Goal: Task Accomplishment & Management: Manage account settings

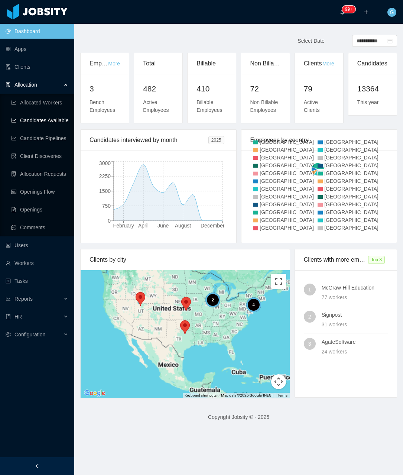
click at [40, 124] on link "Candidates Available" at bounding box center [39, 120] width 57 height 15
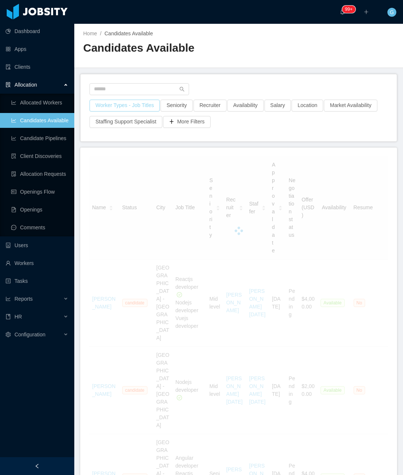
click at [125, 110] on button "Worker Types - Job Titles" at bounding box center [125, 106] width 70 height 12
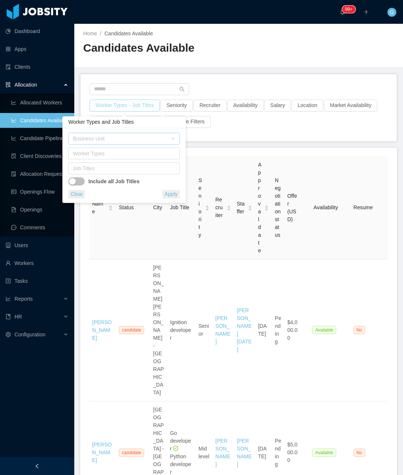
click at [101, 142] on div "Business Unit" at bounding box center [120, 138] width 94 height 7
click at [110, 194] on div "Clear Apply" at bounding box center [123, 194] width 111 height 9
click at [105, 170] on div "Job Titles" at bounding box center [122, 168] width 99 height 7
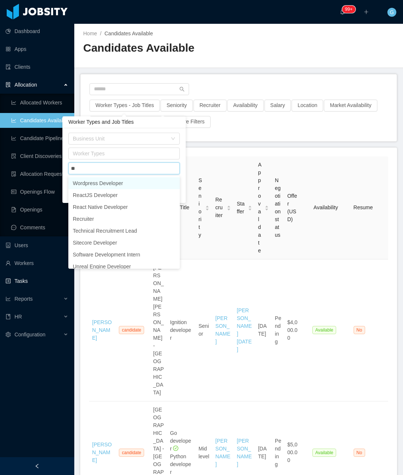
scroll to position [4, 0]
type input "****"
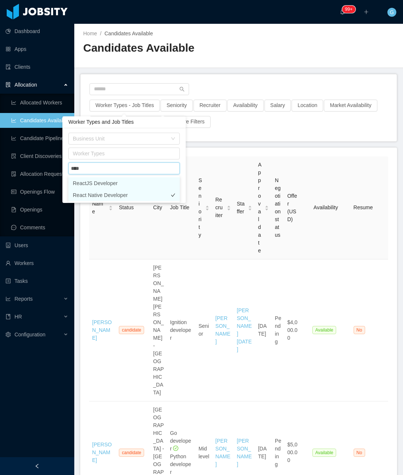
click at [110, 194] on li "React Native Developer" at bounding box center [123, 195] width 111 height 12
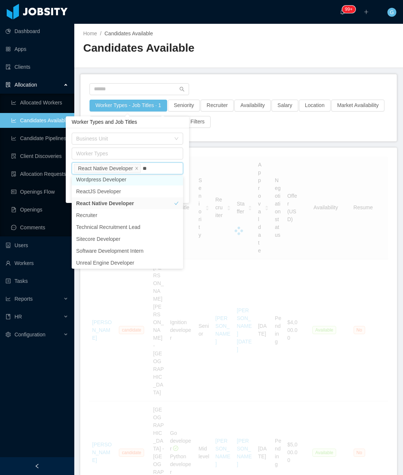
type input "***"
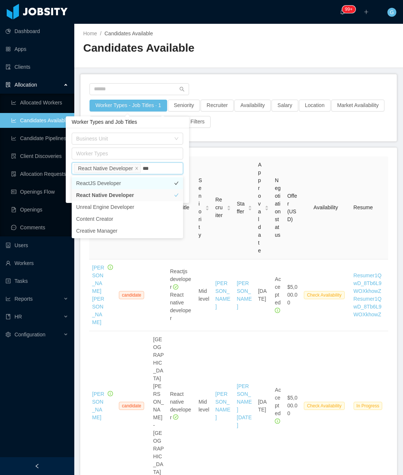
click at [113, 186] on li "ReactJS Developer" at bounding box center [127, 183] width 111 height 12
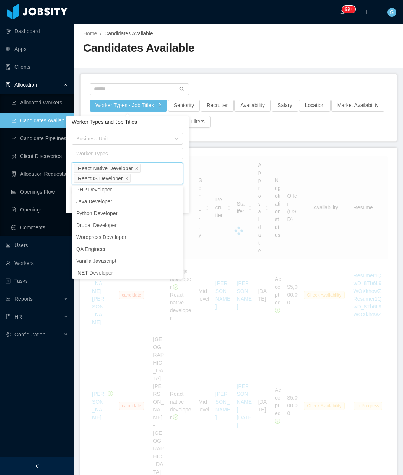
click at [132, 169] on li "React Native Developer" at bounding box center [107, 168] width 67 height 9
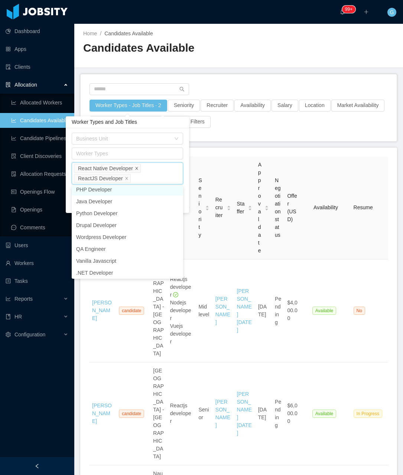
click at [136, 169] on icon "icon: close" at bounding box center [136, 168] width 3 height 3
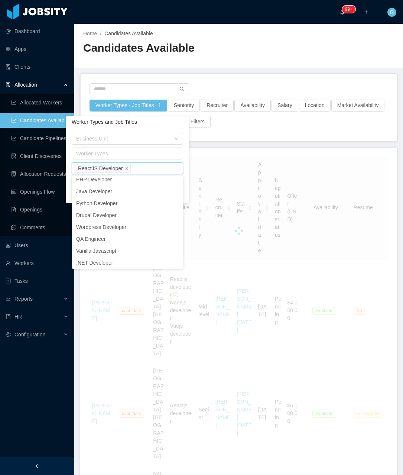
click at [187, 186] on div "Business Unit Worker Types Job Titles ReactJS Developer Include all Job Titles …" at bounding box center [127, 165] width 123 height 75
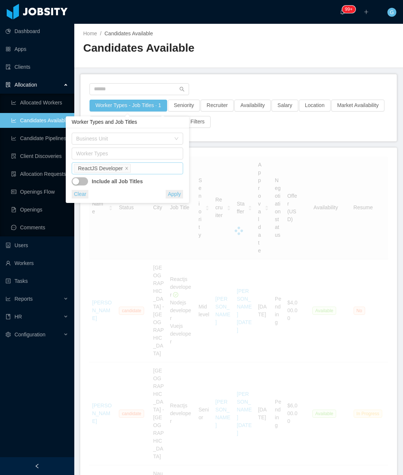
click at [171, 194] on button "Apply" at bounding box center [174, 194] width 17 height 9
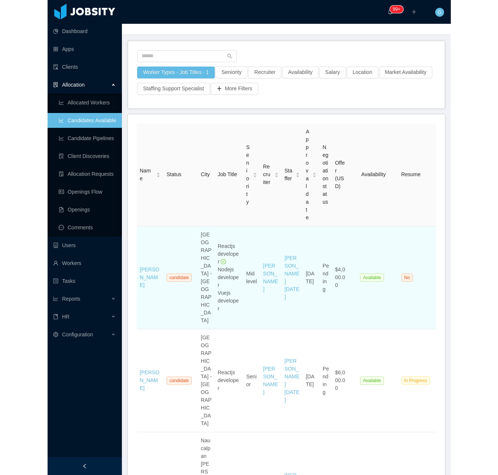
scroll to position [37, 0]
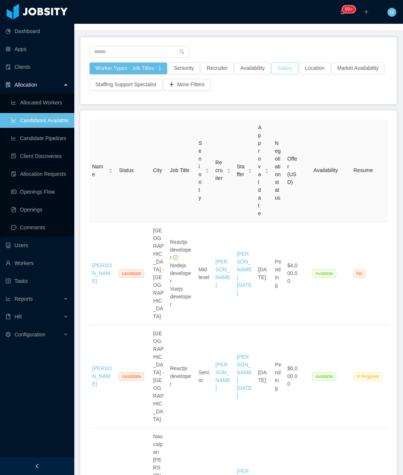
click at [277, 67] on button "Salary" at bounding box center [285, 68] width 27 height 12
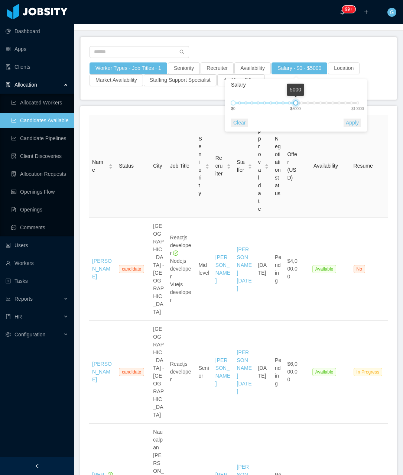
drag, startPoint x: 344, startPoint y: 103, endPoint x: 296, endPoint y: 104, distance: 48.7
click at [296, 104] on div at bounding box center [295, 102] width 5 height 5
click at [351, 126] on button "Apply" at bounding box center [352, 122] width 17 height 9
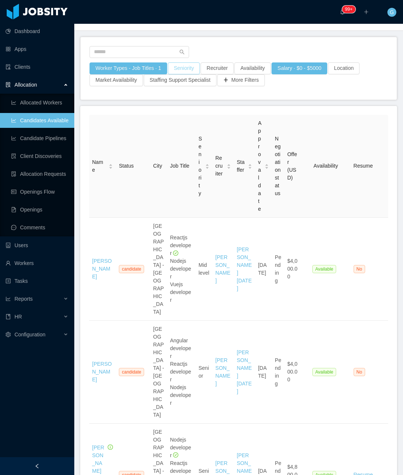
click at [189, 67] on button "Seniority" at bounding box center [184, 68] width 32 height 12
click at [161, 102] on div "Seniorities" at bounding box center [180, 101] width 99 height 7
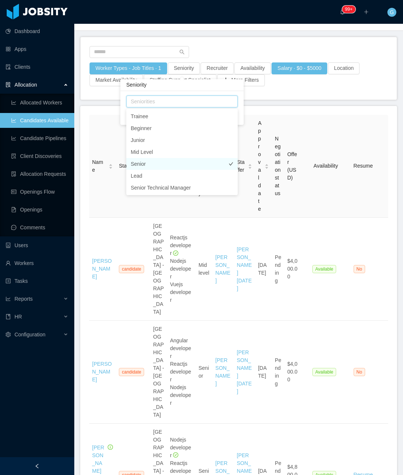
click at [151, 165] on li "Senior" at bounding box center [181, 164] width 111 height 12
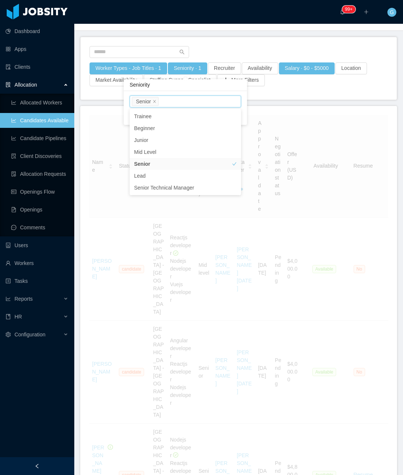
click at [240, 95] on div "Seniorities Senior" at bounding box center [185, 101] width 111 height 12
click at [245, 118] on div "Seniorities Senior Clear Apply" at bounding box center [185, 108] width 123 height 34
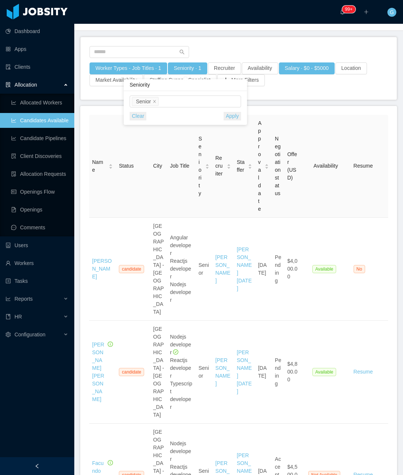
click at [234, 118] on button "Apply" at bounding box center [232, 116] width 17 height 9
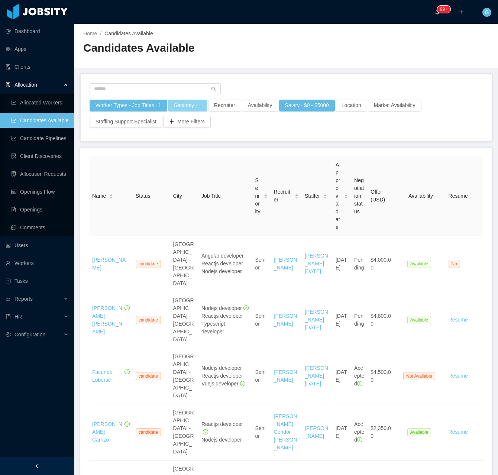
click at [195, 103] on button "Seniority · 1" at bounding box center [187, 106] width 39 height 12
click at [170, 140] on div "Seniorities Senior" at bounding box center [184, 138] width 105 height 11
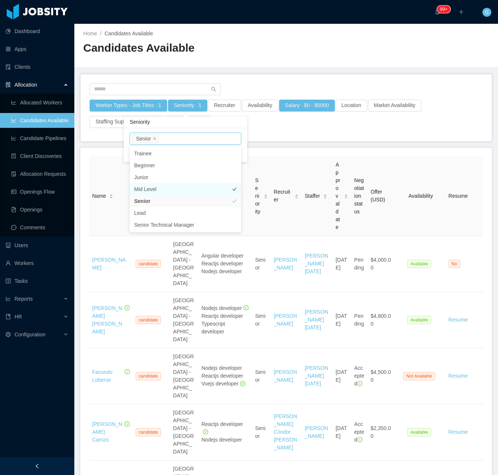
click at [149, 192] on li "Mid Level" at bounding box center [185, 189] width 111 height 12
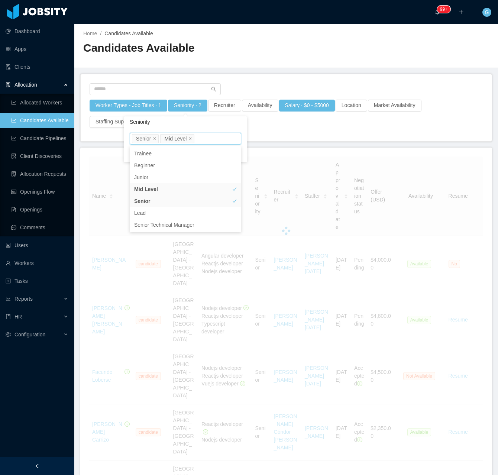
click at [242, 147] on div "Seniorities Senior Mid Level Clear Apply" at bounding box center [185, 145] width 123 height 34
click at [228, 150] on button "Apply" at bounding box center [232, 153] width 17 height 9
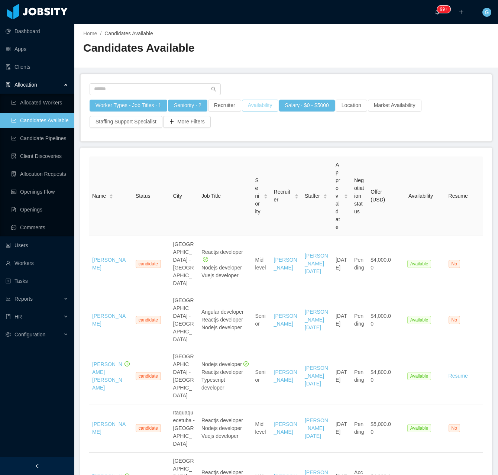
click at [262, 105] on button "Availability" at bounding box center [260, 106] width 36 height 12
click at [231, 142] on div "Select one" at bounding box center [254, 138] width 99 height 7
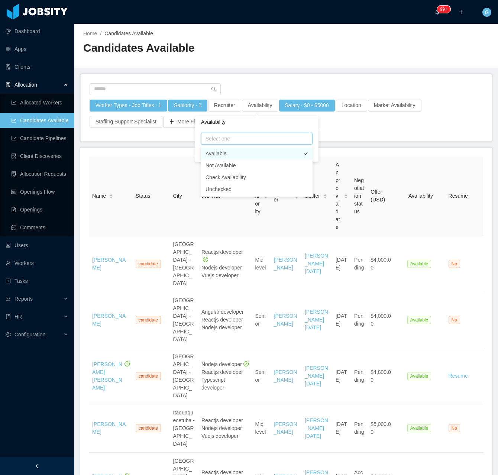
click at [216, 152] on li "Available" at bounding box center [256, 153] width 111 height 12
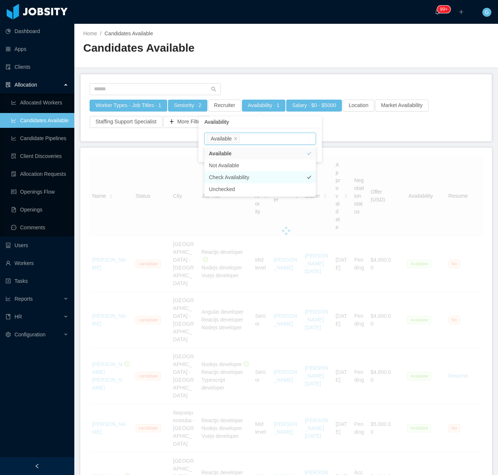
click at [234, 174] on li "Check Availability" at bounding box center [259, 177] width 111 height 12
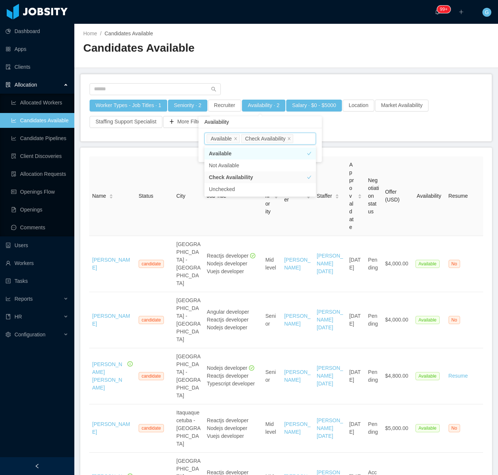
click at [299, 127] on div "Availability" at bounding box center [259, 122] width 123 height 12
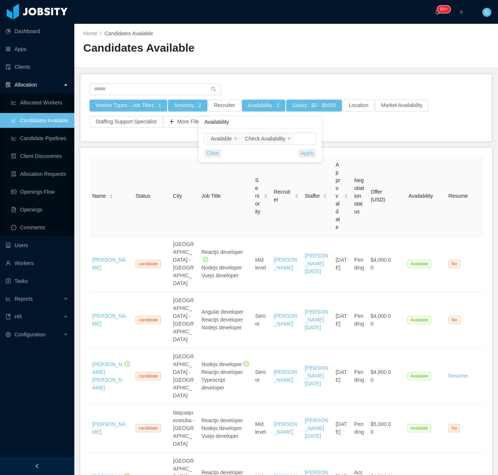
click at [301, 152] on button "Apply" at bounding box center [306, 153] width 17 height 9
click at [186, 108] on button "Seniority · 2" at bounding box center [187, 106] width 39 height 12
click at [192, 137] on li "Mid Level" at bounding box center [177, 138] width 34 height 9
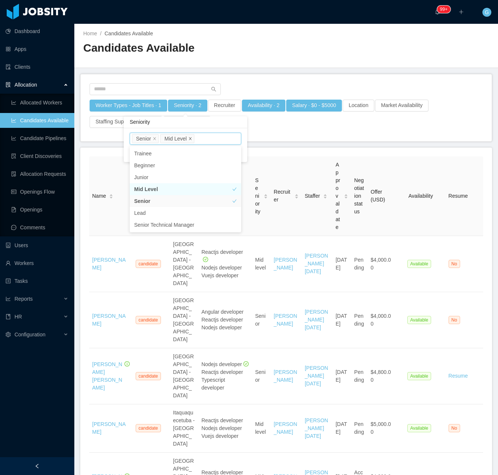
click at [189, 137] on icon "icon: close" at bounding box center [190, 138] width 3 height 3
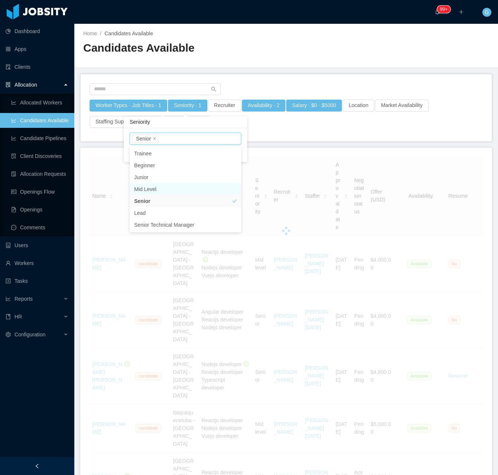
click at [221, 132] on div "Seniorities Senior Mid Level Clear Apply" at bounding box center [185, 145] width 123 height 34
click at [235, 153] on button "Apply" at bounding box center [232, 153] width 17 height 9
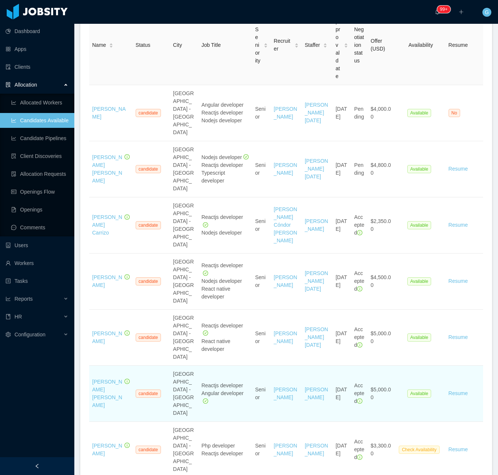
scroll to position [149, 0]
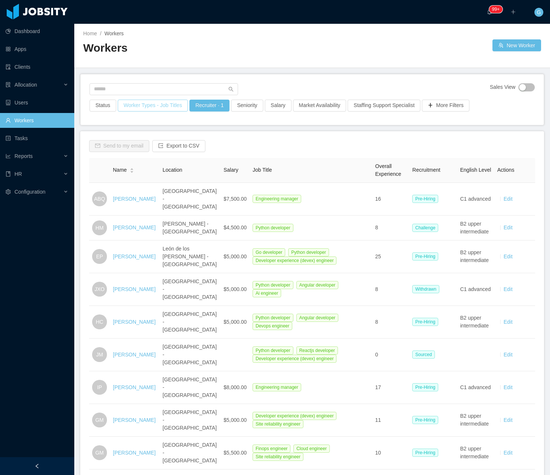
click at [170, 105] on button "Worker Types - Job Titles" at bounding box center [153, 106] width 70 height 12
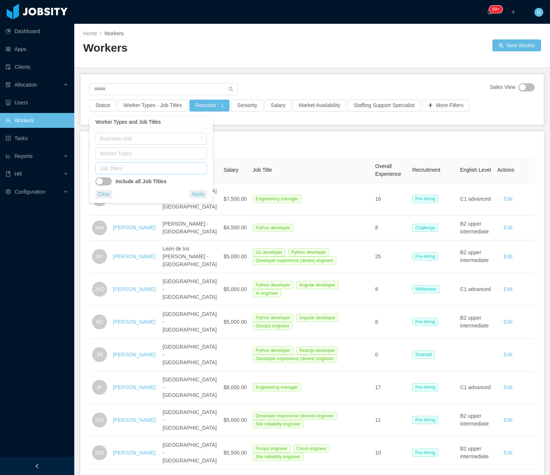
click at [140, 163] on div "Job Titles" at bounding box center [150, 168] width 105 height 11
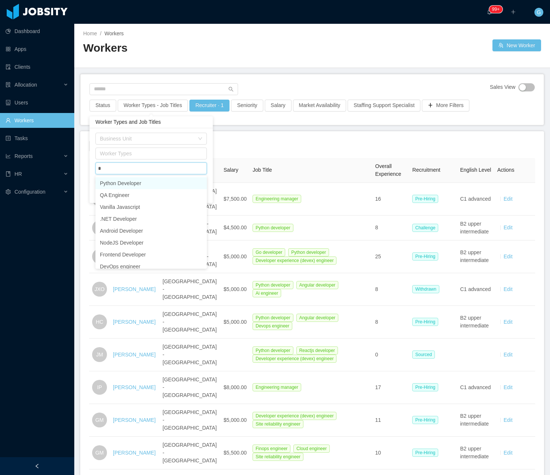
type input "**"
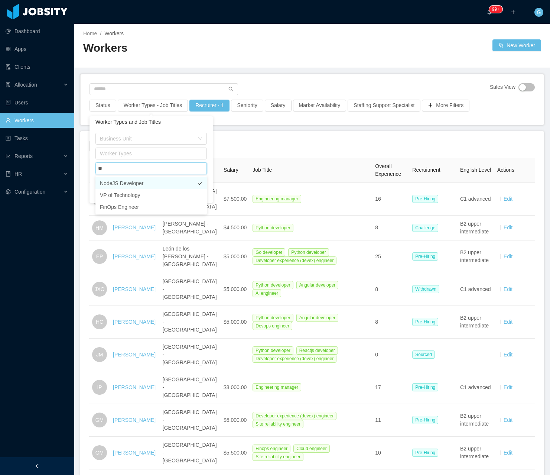
click at [134, 179] on li "NodeJS Developer" at bounding box center [150, 183] width 111 height 12
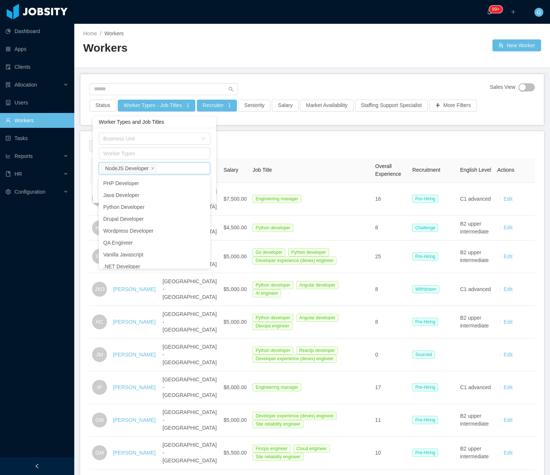
click at [246, 127] on main "Home / Workers / Workers New Worker Sales View Status Worker Types - Job Titles…" at bounding box center [312, 249] width 476 height 451
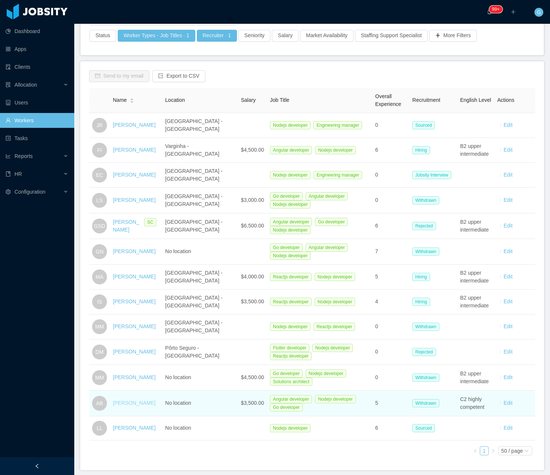
scroll to position [74, 0]
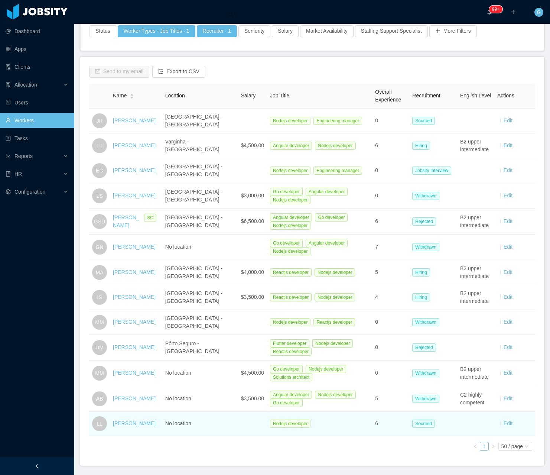
click at [126, 426] on div "Lucas Llopis" at bounding box center [134, 423] width 43 height 8
click at [124, 423] on link "Lucas Llopis" at bounding box center [134, 423] width 43 height 6
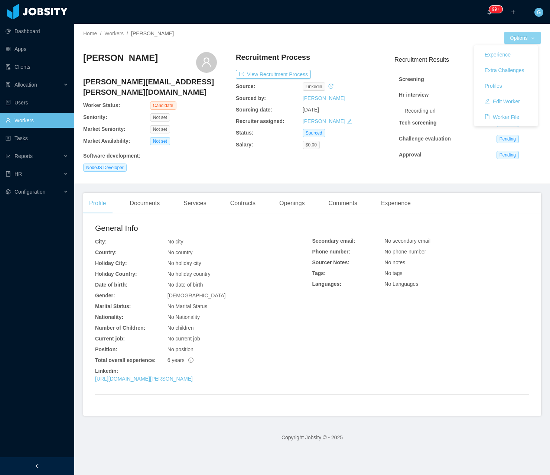
click at [515, 40] on button "Options" at bounding box center [522, 38] width 37 height 12
click at [507, 39] on button "Options" at bounding box center [522, 38] width 37 height 12
click at [511, 94] on link "Edit Worker" at bounding box center [506, 102] width 64 height 16
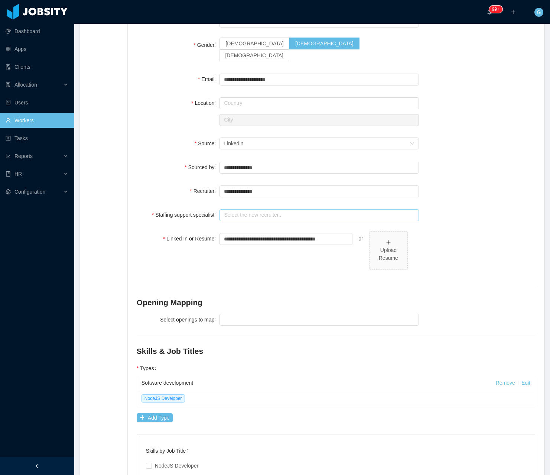
scroll to position [92, 0]
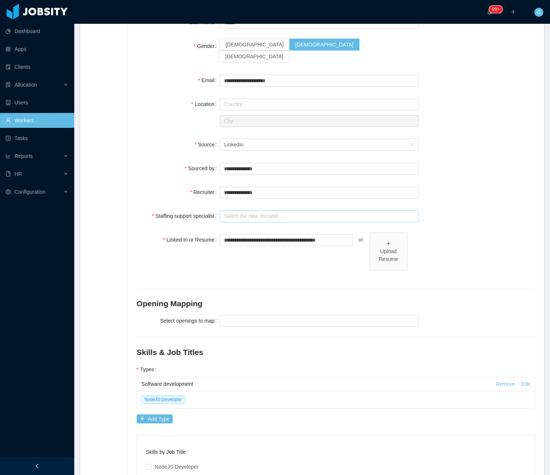
click at [260, 210] on input "text" at bounding box center [319, 216] width 199 height 12
click at [240, 216] on li "[PERSON_NAME]" at bounding box center [316, 220] width 197 height 12
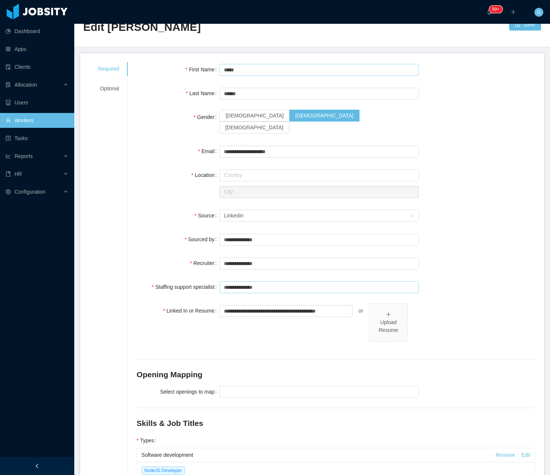
scroll to position [0, 0]
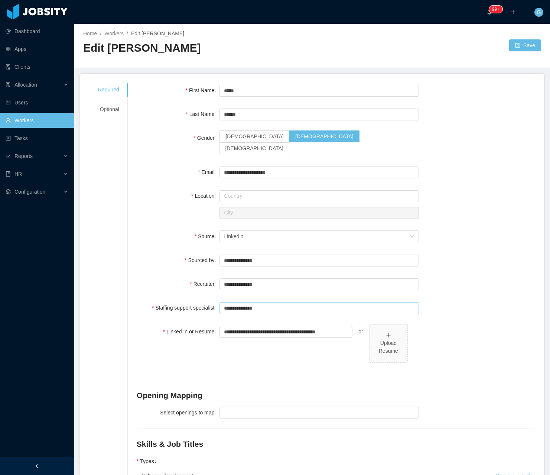
type input "**********"
click at [89, 101] on div "Required Optional" at bounding box center [108, 99] width 39 height 33
click at [103, 103] on div "Optional" at bounding box center [108, 110] width 39 height 14
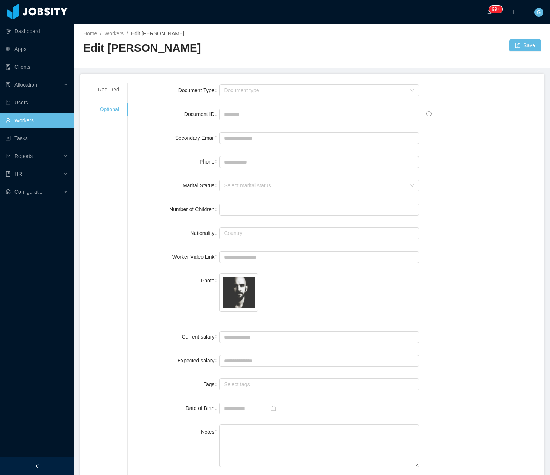
click at [514, 52] on div "Home / Workers / Edit Lucas Llopis / Edit Lucas Llopis Save" at bounding box center [312, 46] width 476 height 44
click at [516, 48] on button "Save" at bounding box center [525, 45] width 32 height 12
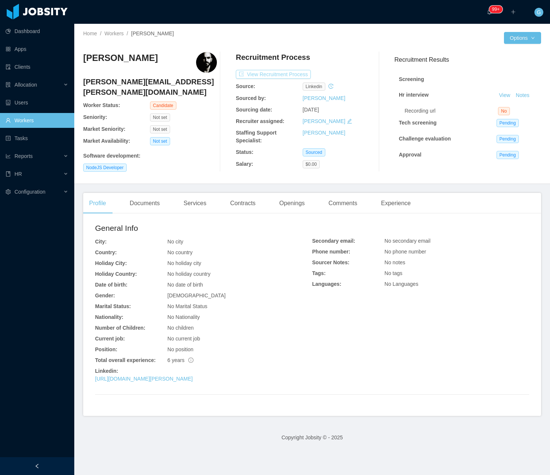
click at [259, 76] on button "View Recruitment Process" at bounding box center [273, 74] width 75 height 9
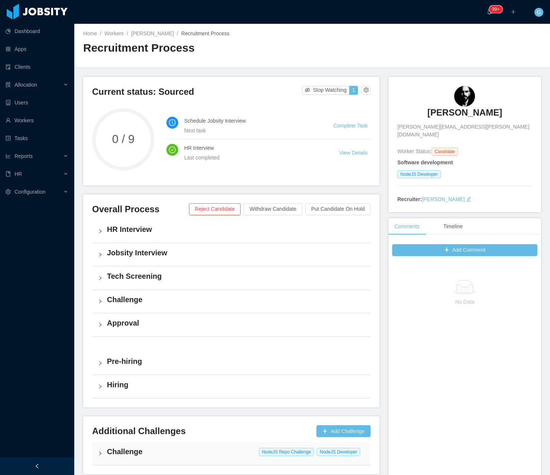
click at [144, 248] on h4 "Jobsity Interview" at bounding box center [236, 252] width 258 height 10
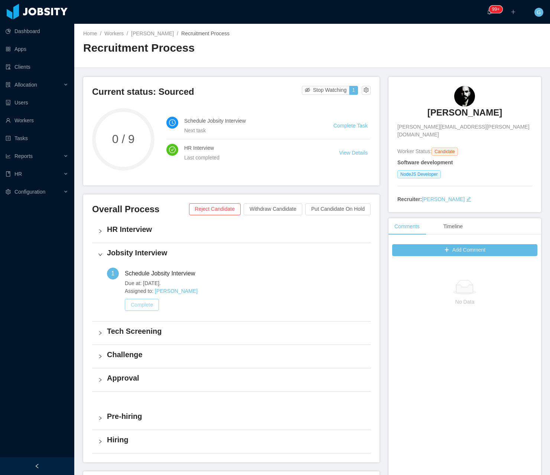
click at [146, 300] on button "Complete" at bounding box center [142, 305] width 34 height 12
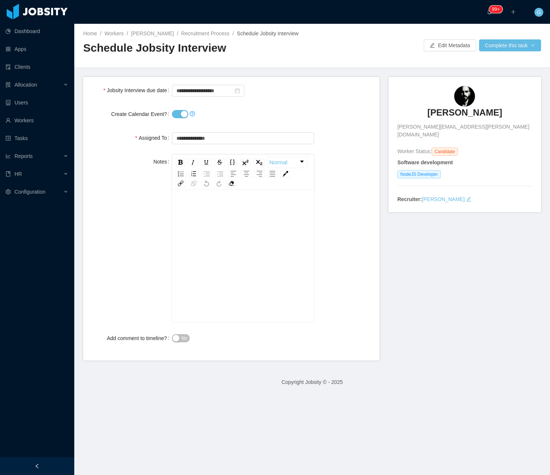
click at [172, 113] on button "Create Calendar Event?" at bounding box center [180, 114] width 16 height 8
click at [179, 339] on button "No" at bounding box center [180, 338] width 17 height 8
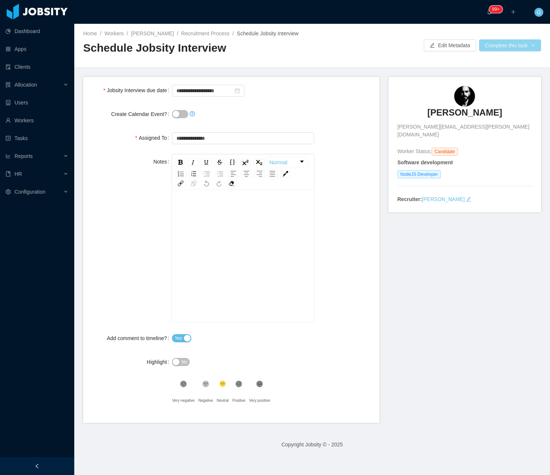
click at [496, 51] on button "Complete this task" at bounding box center [510, 45] width 62 height 12
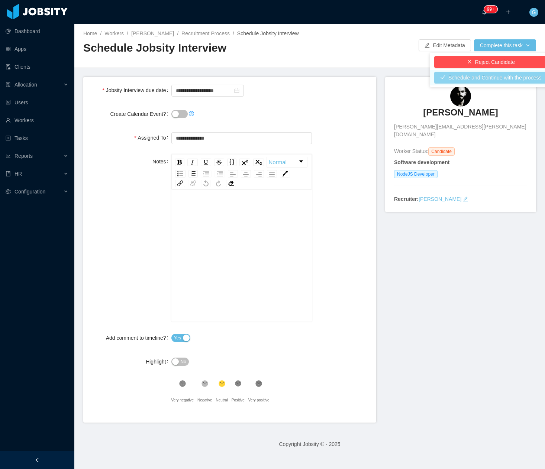
click at [444, 78] on button "Schedule and Continue with the process" at bounding box center [490, 78] width 113 height 12
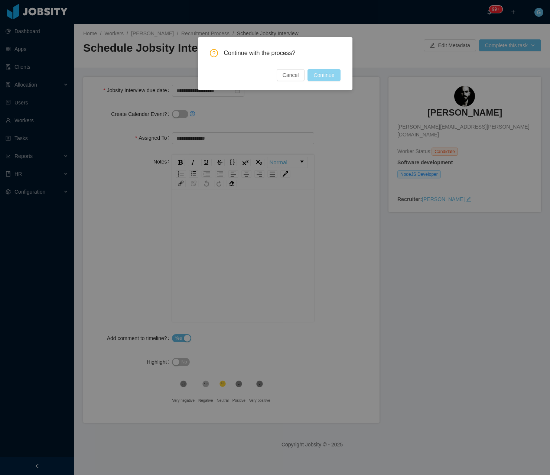
click at [311, 79] on button "Continue" at bounding box center [324, 75] width 33 height 12
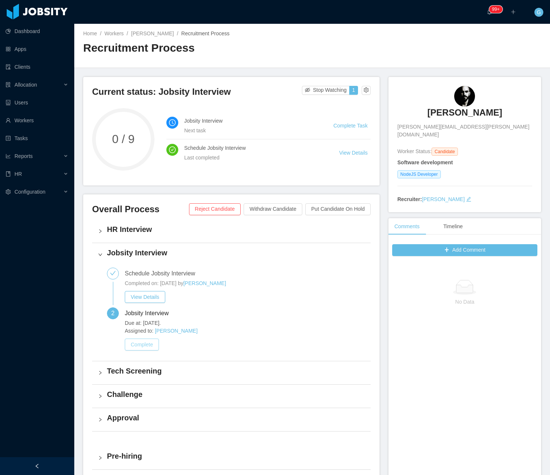
click at [137, 350] on button "Complete" at bounding box center [142, 344] width 34 height 12
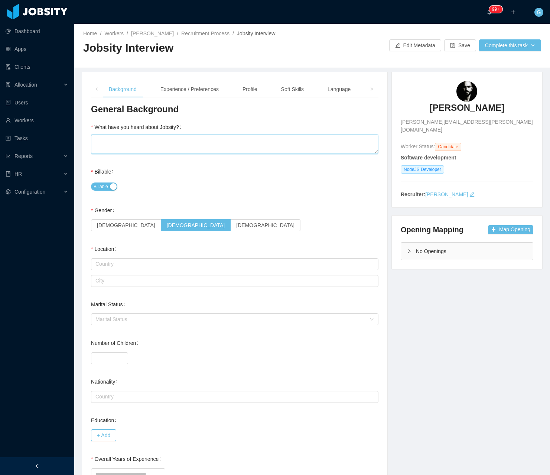
click at [140, 142] on textarea "What have you heard about Jobsity?" at bounding box center [235, 143] width 288 height 19
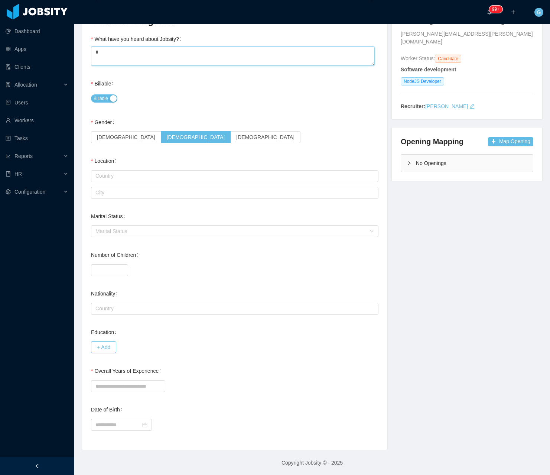
scroll to position [89, 0]
type textarea "*"
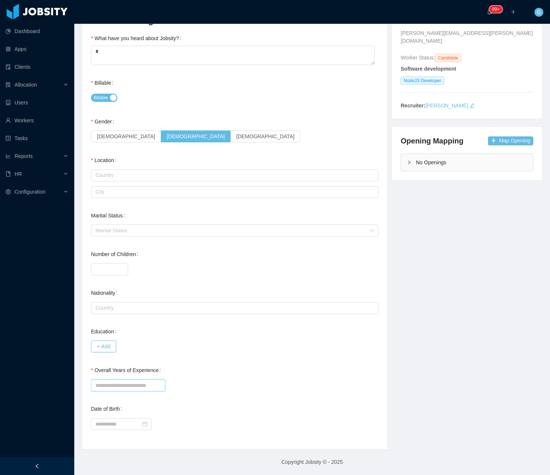
click at [101, 385] on input "Overall Years of Experience" at bounding box center [128, 385] width 74 height 12
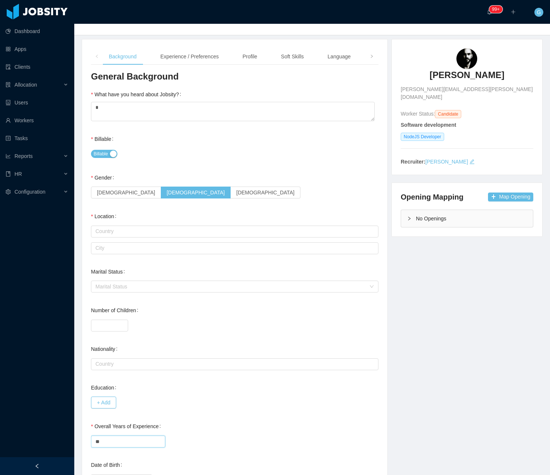
scroll to position [37, 0]
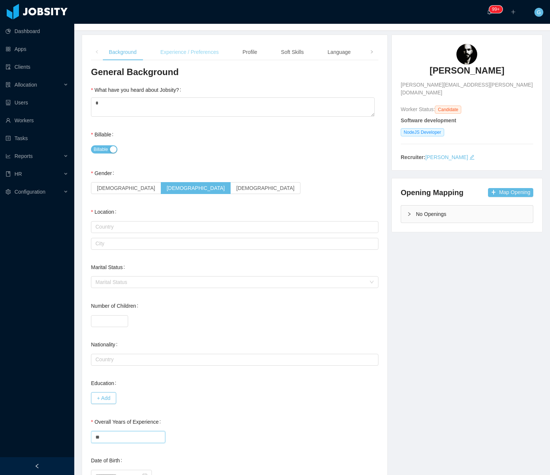
type input "**"
click at [172, 56] on div "Experience / Preferences" at bounding box center [190, 52] width 70 height 17
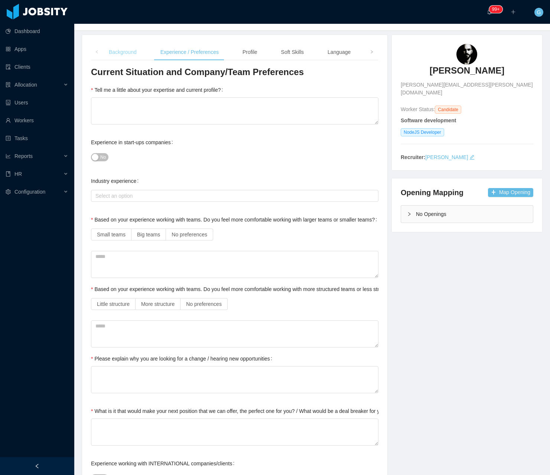
click at [112, 44] on div "Background" at bounding box center [123, 52] width 40 height 17
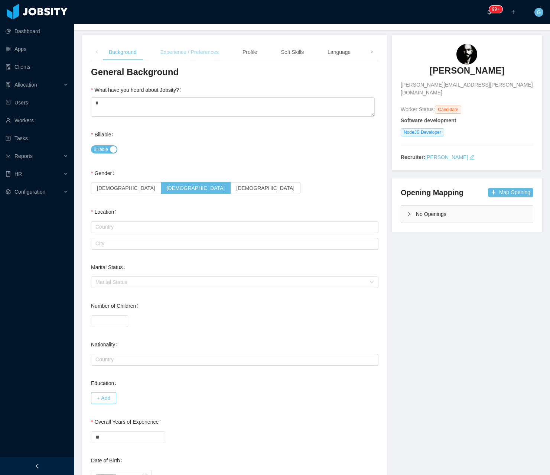
click at [207, 51] on div "Experience / Preferences" at bounding box center [190, 52] width 70 height 17
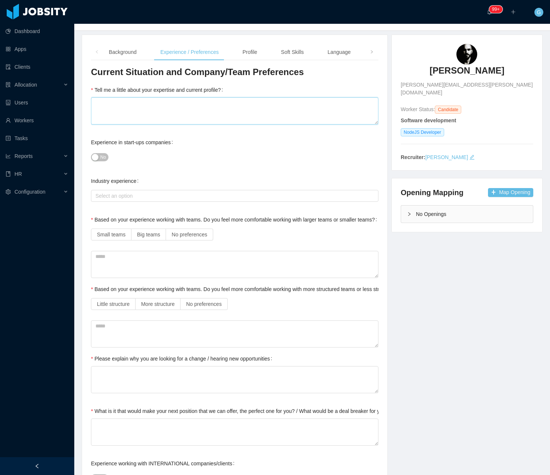
click at [211, 116] on textarea "Tell me a little about your expertise and current profile?" at bounding box center [235, 110] width 288 height 27
click at [132, 112] on textarea "Tell me a little about your expertise and current profile?" at bounding box center [235, 110] width 288 height 27
type textarea "*"
click at [191, 228] on label "No preferences" at bounding box center [189, 234] width 47 height 12
click at [194, 302] on span "No preferences" at bounding box center [204, 304] width 36 height 6
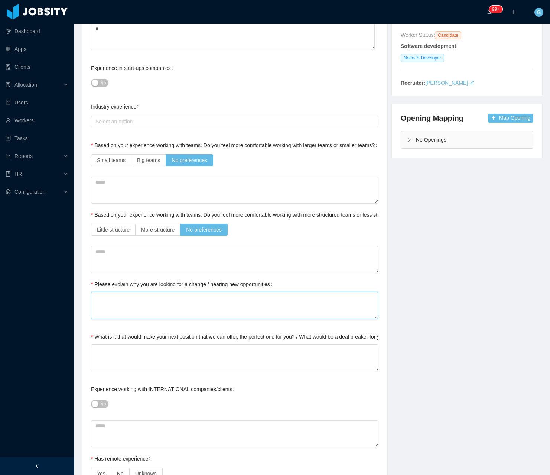
click at [113, 301] on textarea "Please explain why you are looking for a change / hearing new opportunities" at bounding box center [235, 305] width 288 height 27
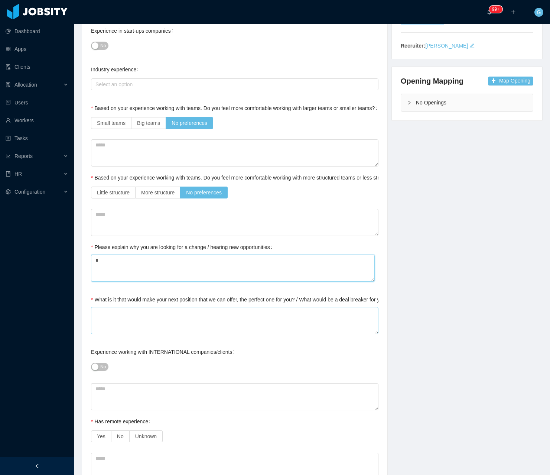
type textarea "*"
click at [119, 315] on textarea "What is it that would make your next position that we can offer, the perfect on…" at bounding box center [235, 320] width 288 height 27
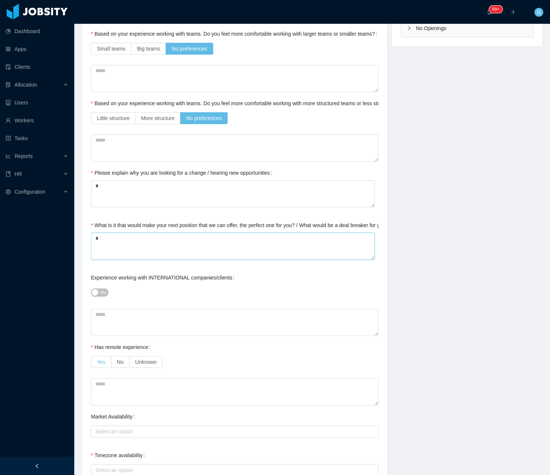
type textarea "*"
click at [100, 363] on span "Yes" at bounding box center [101, 362] width 9 height 6
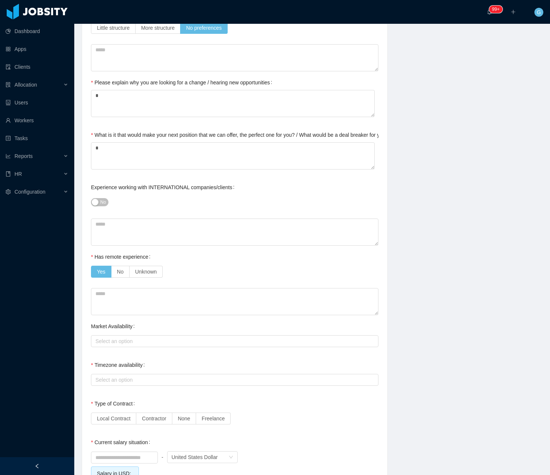
scroll to position [334, 0]
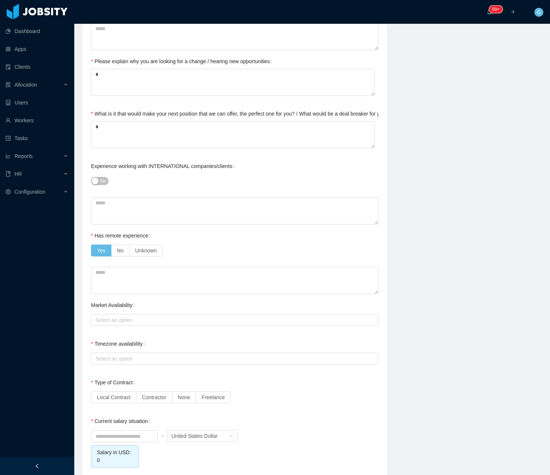
click at [101, 188] on div "No" at bounding box center [235, 180] width 288 height 15
click at [101, 182] on span "No" at bounding box center [103, 180] width 6 height 7
click at [112, 321] on div "Select an option" at bounding box center [232, 319] width 275 height 7
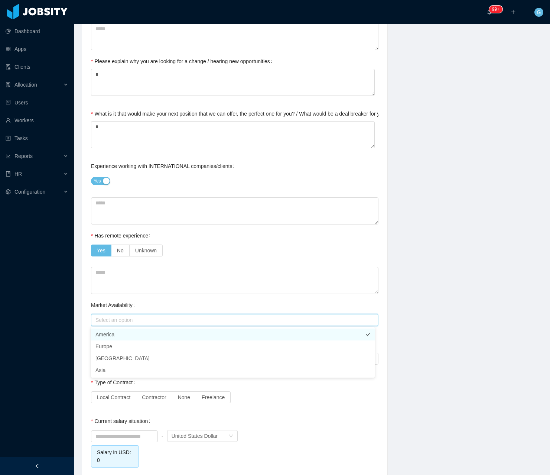
click at [105, 332] on li "America" at bounding box center [233, 334] width 284 height 12
click at [83, 316] on div "Background Experience / Preferences Profile Soft Skills Language Notes General …" at bounding box center [234, 227] width 305 height 978
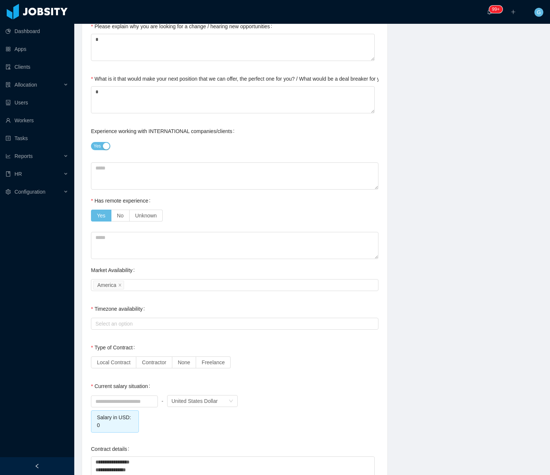
scroll to position [371, 0]
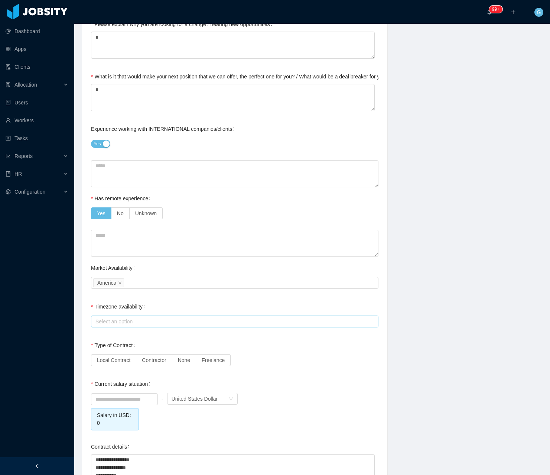
click at [114, 327] on div "Select an option" at bounding box center [233, 321] width 281 height 11
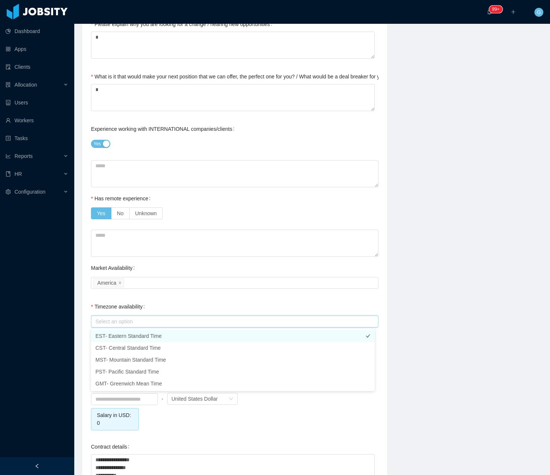
drag, startPoint x: 106, startPoint y: 332, endPoint x: 106, endPoint y: 337, distance: 4.8
click at [106, 332] on li "EST- Eastern Standard Time" at bounding box center [233, 336] width 284 height 12
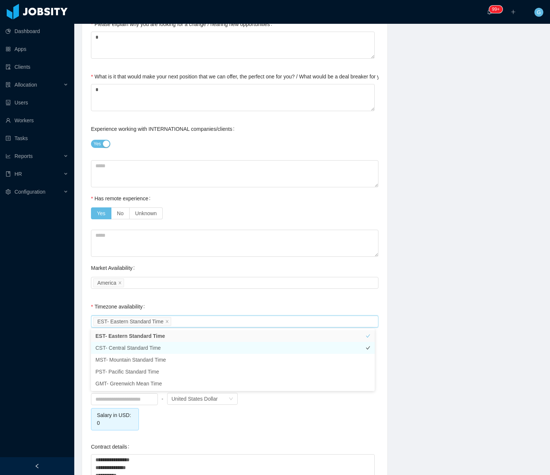
click at [111, 345] on li "CST- Central Standard Time" at bounding box center [233, 348] width 284 height 12
click at [95, 295] on div "Current Situation and Company/Team Preferences Tell me a little about your expe…" at bounding box center [235, 201] width 288 height 938
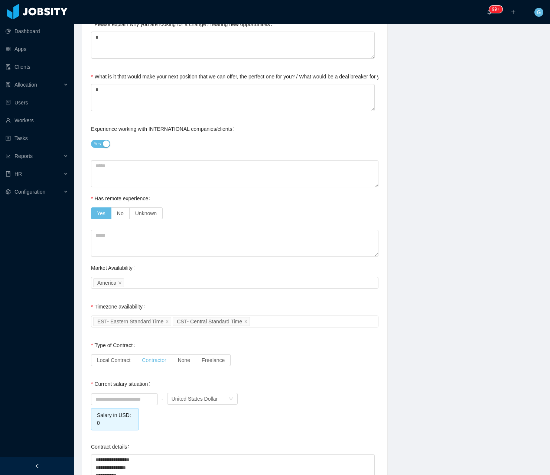
click at [150, 364] on label "Contractor" at bounding box center [154, 360] width 36 height 12
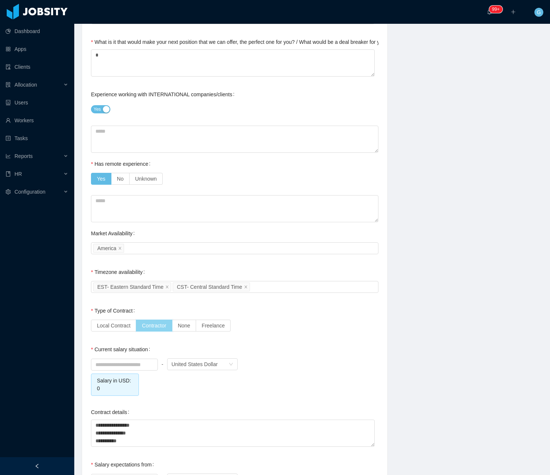
scroll to position [409, 0]
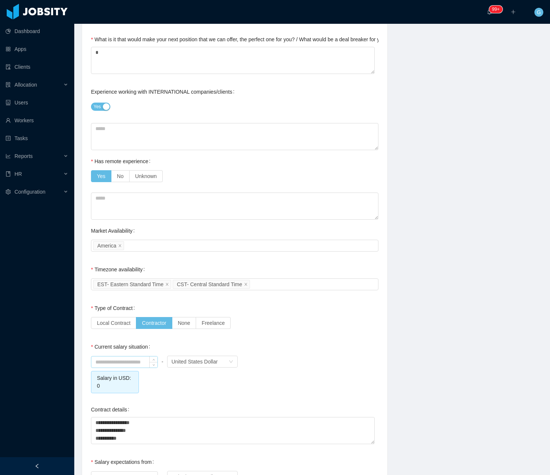
click at [118, 359] on input at bounding box center [124, 361] width 66 height 11
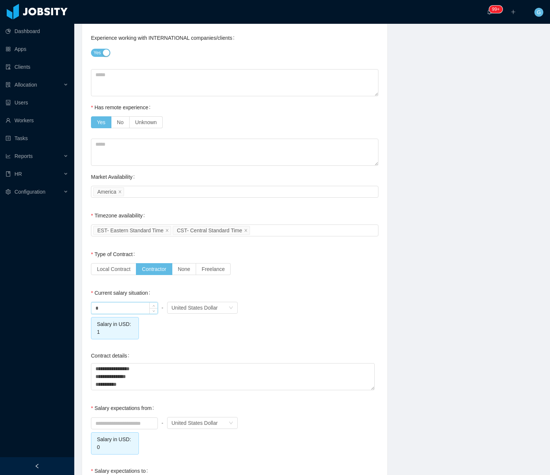
scroll to position [483, 0]
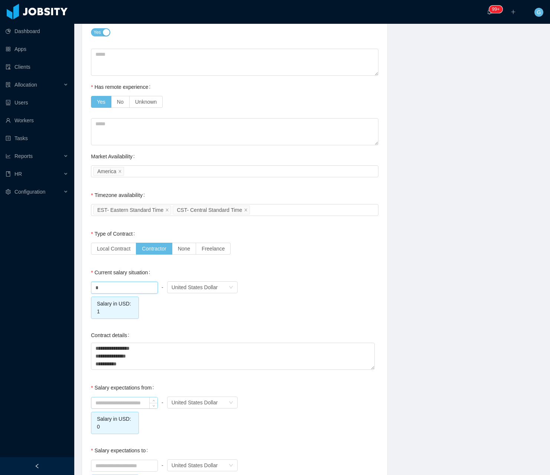
type input "****"
click at [107, 397] on input at bounding box center [124, 402] width 66 height 11
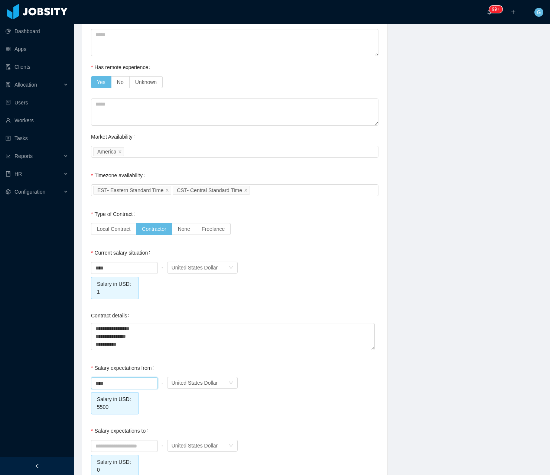
scroll to position [557, 0]
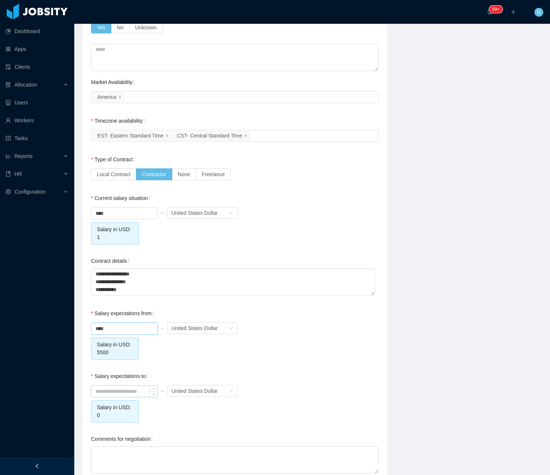
type input "*******"
drag, startPoint x: 132, startPoint y: 393, endPoint x: 139, endPoint y: 387, distance: 9.2
click at [139, 387] on input at bounding box center [124, 391] width 66 height 11
type input "*"
type input "*******"
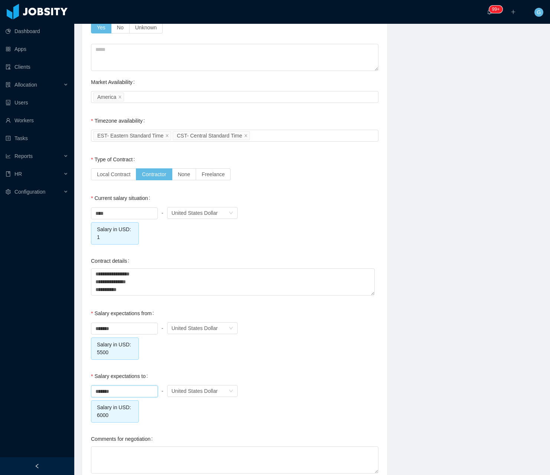
click at [347, 319] on div "Salary expectations from ******* - Currency United States Dollar Salary in USD:…" at bounding box center [235, 333] width 288 height 54
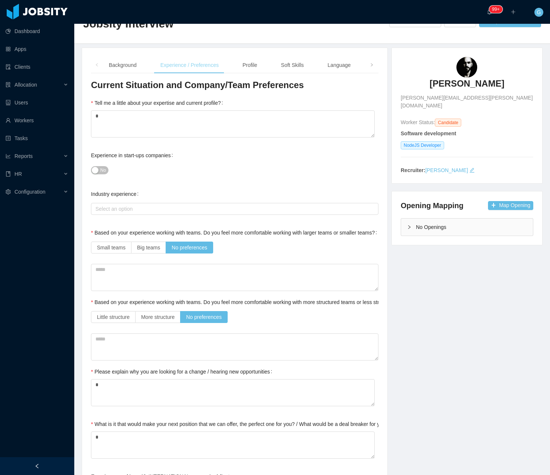
scroll to position [0, 0]
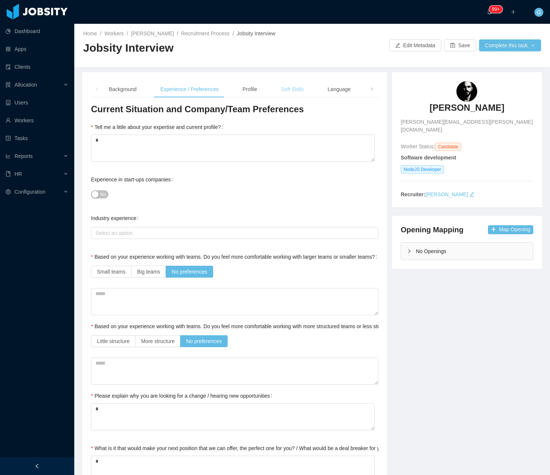
click at [295, 97] on div "Soft Skills" at bounding box center [292, 89] width 35 height 17
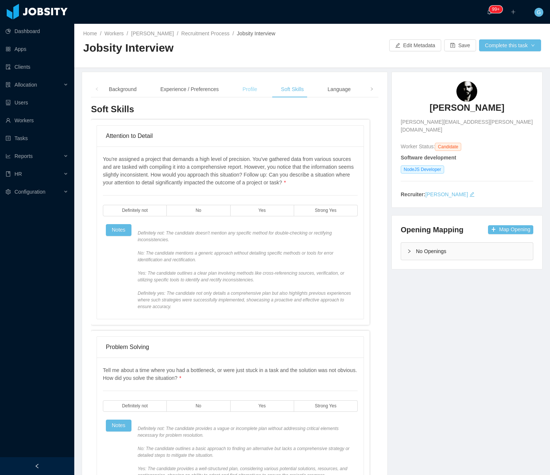
click at [258, 94] on div "Profile" at bounding box center [250, 89] width 27 height 17
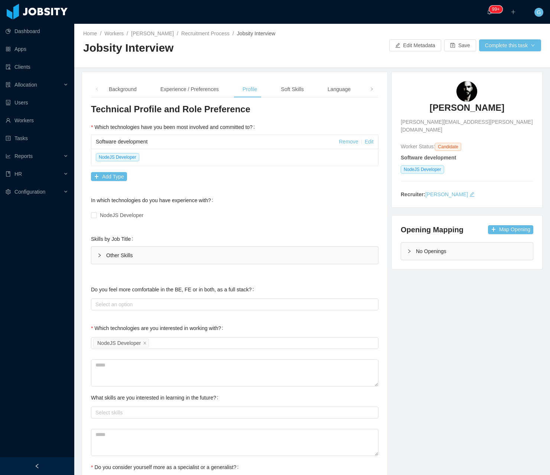
click at [94, 220] on div "NodeJS Developer" at bounding box center [235, 215] width 288 height 15
click at [97, 213] on span "NodeJS Developer" at bounding box center [122, 215] width 50 height 6
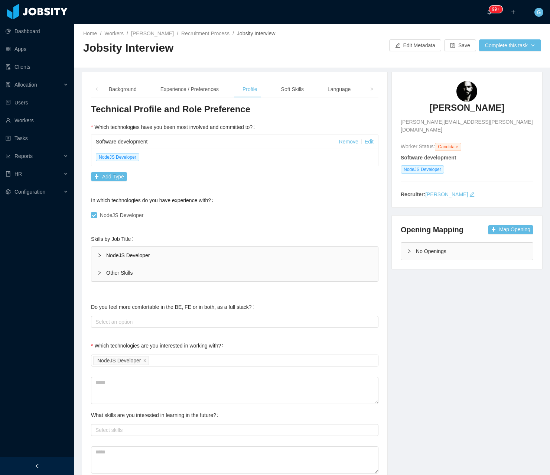
click at [123, 260] on div "NodeJS Developer" at bounding box center [234, 255] width 287 height 17
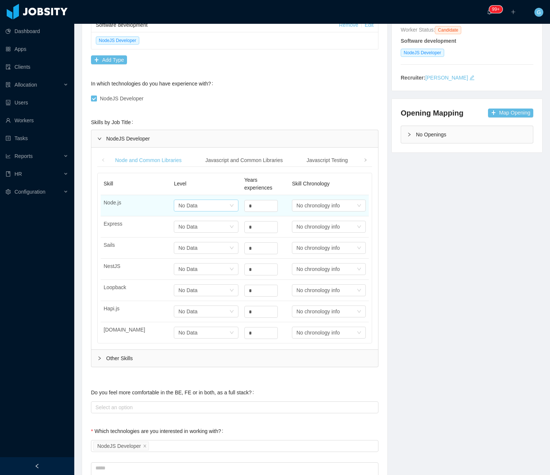
scroll to position [186, 0]
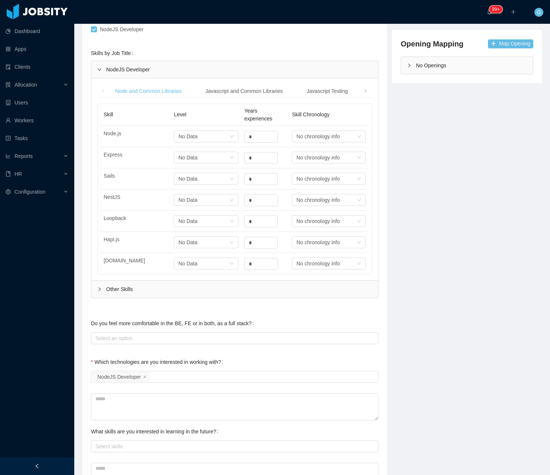
click at [135, 297] on div "Other Skills" at bounding box center [234, 288] width 287 height 17
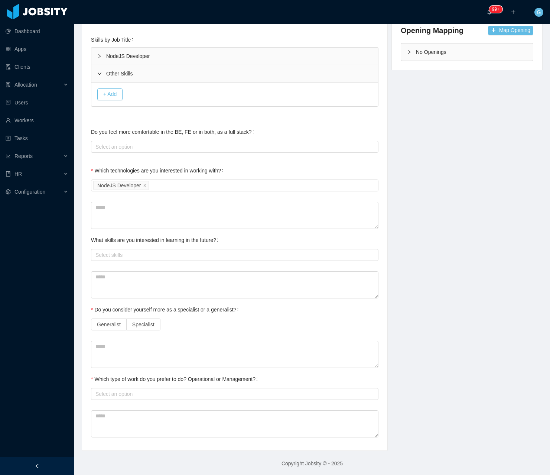
scroll to position [201, 0]
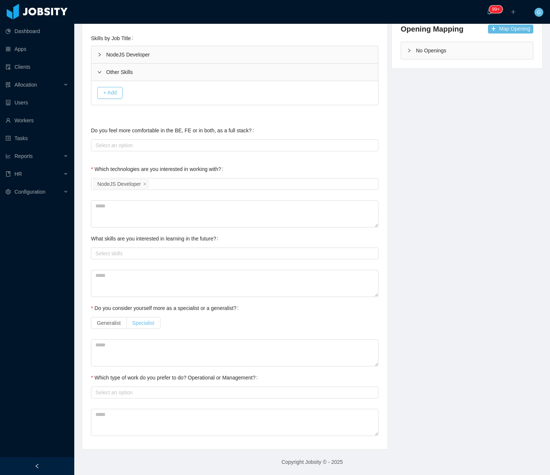
click at [150, 322] on span "Specialist" at bounding box center [143, 323] width 22 height 6
click at [114, 323] on span "Generalist" at bounding box center [109, 323] width 24 height 6
click at [151, 324] on span "Specialist" at bounding box center [143, 323] width 22 height 6
click at [134, 389] on div "Select an option" at bounding box center [232, 392] width 275 height 7
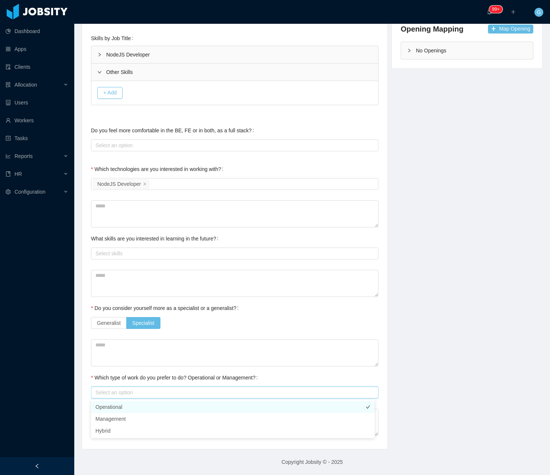
click at [117, 408] on li "Operational" at bounding box center [233, 407] width 284 height 12
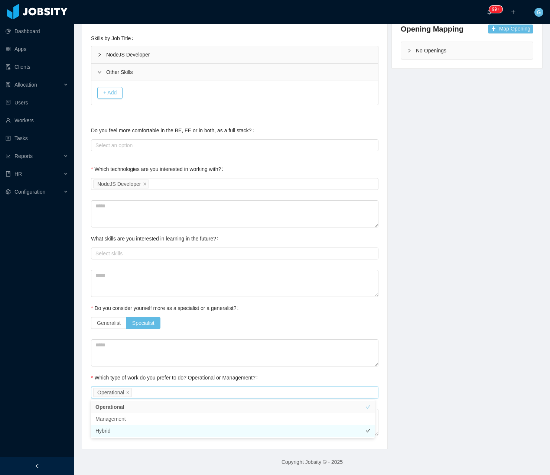
click at [116, 425] on li "Hybrid" at bounding box center [233, 431] width 284 height 12
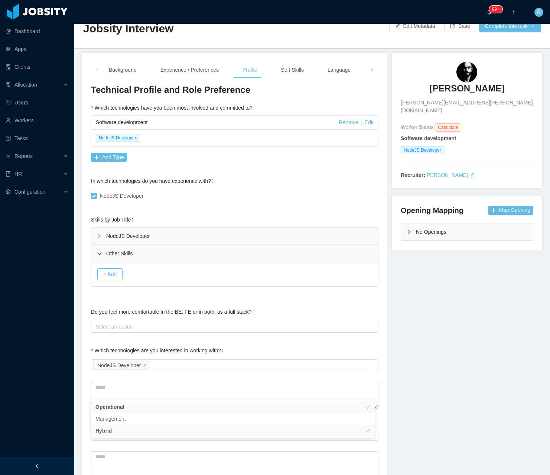
scroll to position [0, 0]
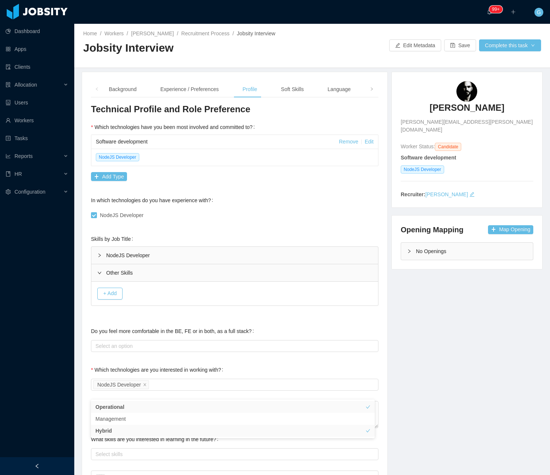
click at [214, 182] on div "Software development Remove Edit NodeJS Developer Add Type" at bounding box center [235, 158] width 288 height 49
click at [302, 95] on div "Soft Skills" at bounding box center [292, 89] width 35 height 17
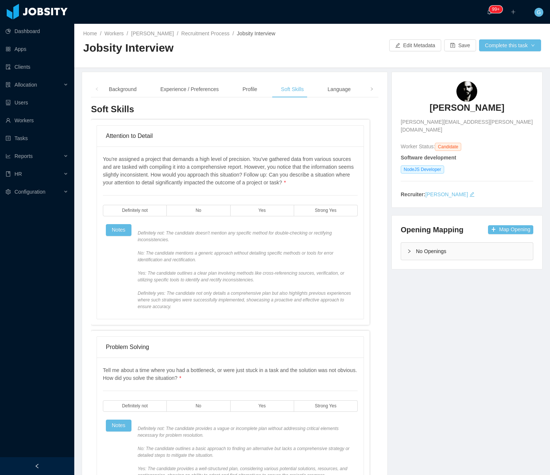
click at [251, 217] on div "You're assigned a project that demands a high level of precision. You've gather…" at bounding box center [230, 232] width 255 height 155
click at [246, 207] on label "Yes" at bounding box center [263, 211] width 64 height 12
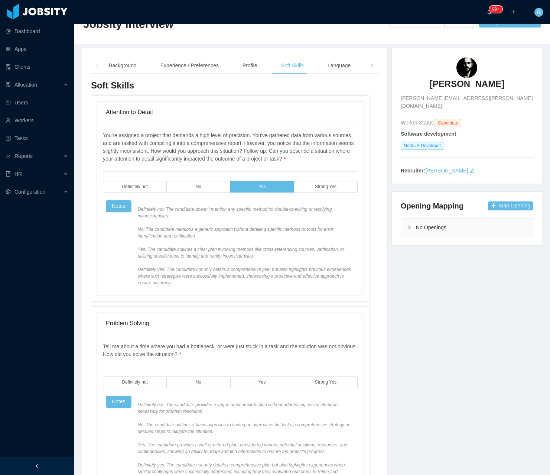
scroll to position [111, 0]
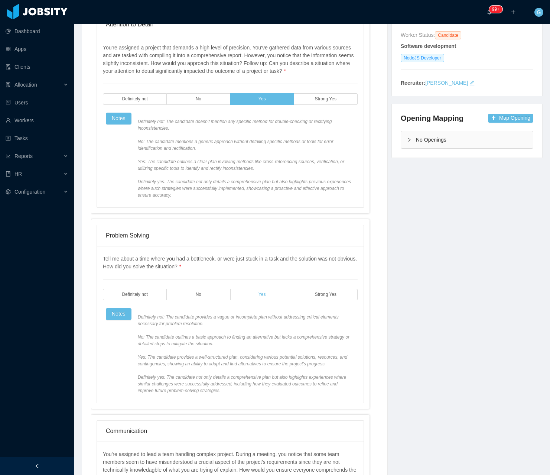
click at [255, 293] on label "Yes" at bounding box center [263, 295] width 64 height 12
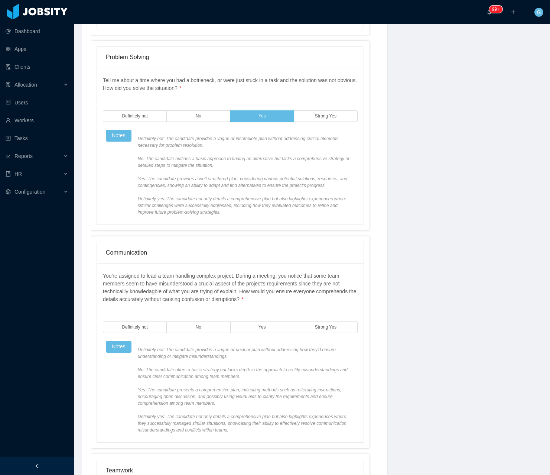
scroll to position [297, 0]
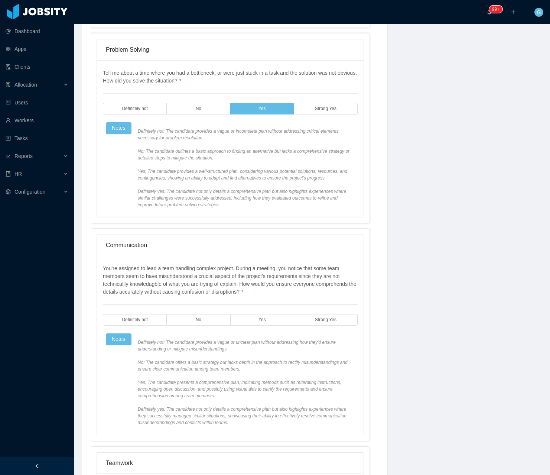
click at [242, 305] on div at bounding box center [230, 304] width 255 height 0
click at [248, 321] on label "Yes" at bounding box center [263, 320] width 64 height 12
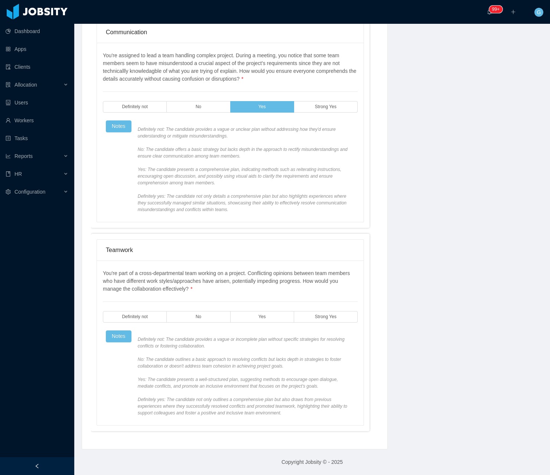
click at [248, 321] on label "Yes" at bounding box center [263, 317] width 64 height 12
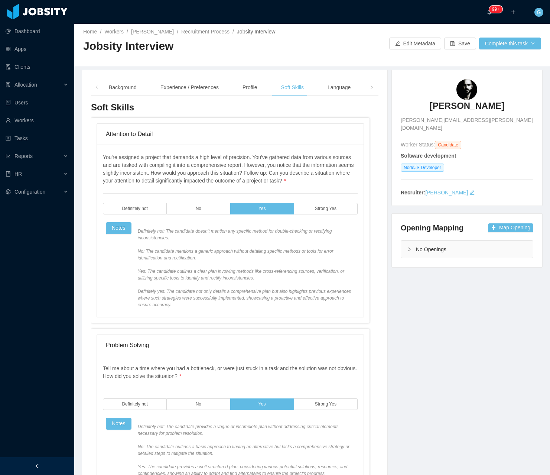
scroll to position [0, 0]
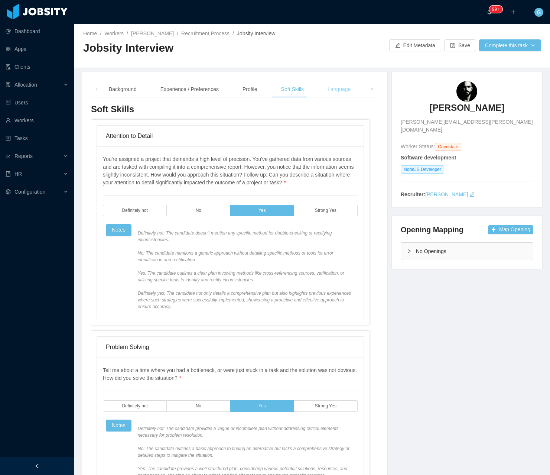
click at [335, 87] on div "Language" at bounding box center [339, 89] width 35 height 17
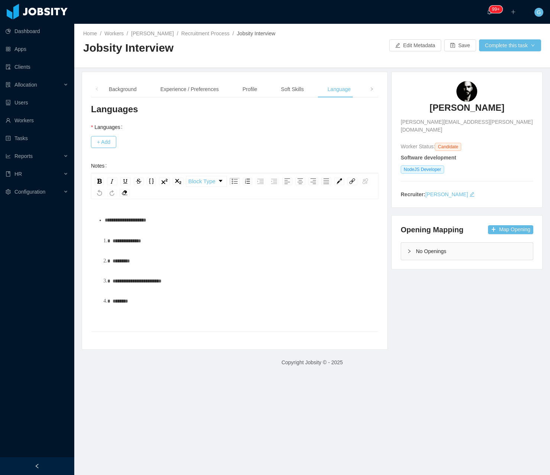
click at [98, 154] on div "**********" at bounding box center [235, 221] width 288 height 237
click at [108, 144] on button "+ Add" at bounding box center [103, 142] width 25 height 12
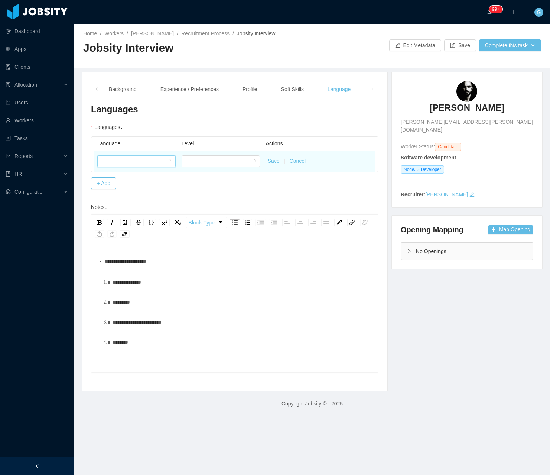
click at [118, 159] on div at bounding box center [134, 161] width 65 height 11
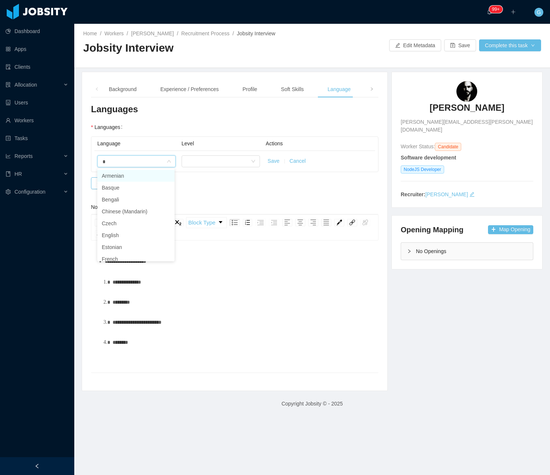
type input "**"
click at [126, 199] on li "English" at bounding box center [135, 200] width 77 height 12
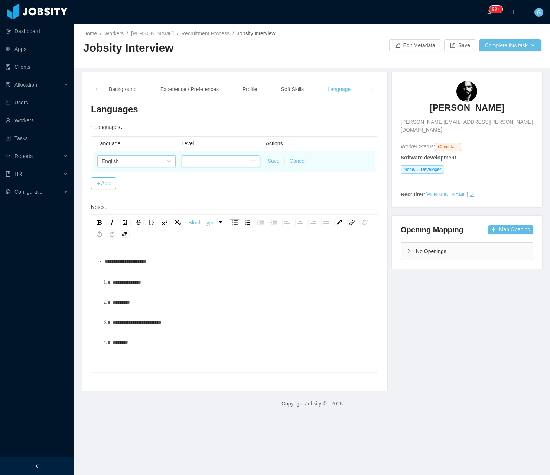
click at [204, 159] on div at bounding box center [218, 161] width 65 height 11
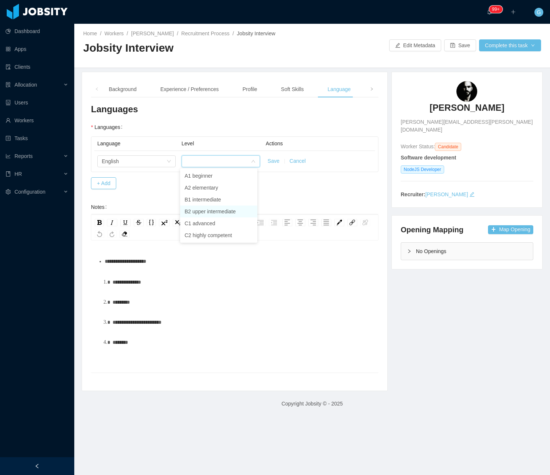
click at [182, 210] on li "B2 upper intermediate" at bounding box center [218, 211] width 77 height 12
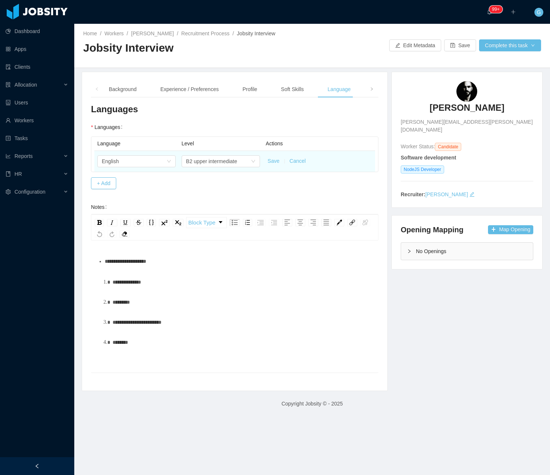
click at [271, 161] on button "Save" at bounding box center [274, 161] width 12 height 8
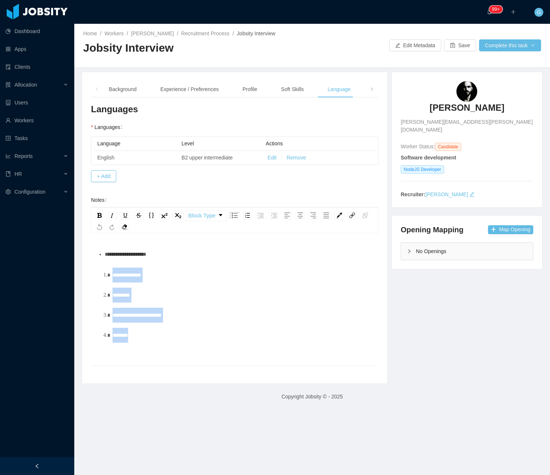
drag, startPoint x: 152, startPoint y: 336, endPoint x: 98, endPoint y: 272, distance: 83.3
click at [98, 272] on ol "**********" at bounding box center [235, 304] width 276 height 75
click at [367, 96] on span at bounding box center [372, 89] width 12 height 16
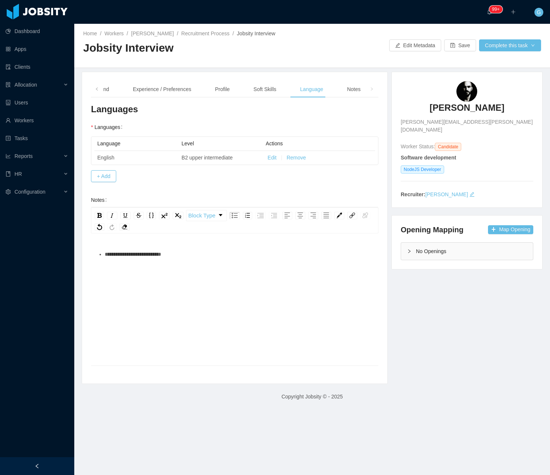
click at [345, 97] on div "Background Experience / Preferences Profile Soft Skills Language Notes General …" at bounding box center [235, 227] width 288 height 293
click at [355, 92] on div "Notes" at bounding box center [354, 89] width 26 height 17
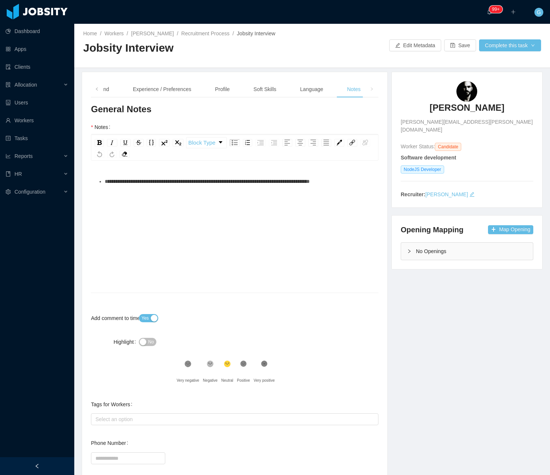
click at [155, 214] on div "**********" at bounding box center [235, 239] width 276 height 130
drag, startPoint x: 102, startPoint y: 185, endPoint x: 363, endPoint y: 183, distance: 261.1
click at [363, 183] on ul "**********" at bounding box center [235, 181] width 276 height 15
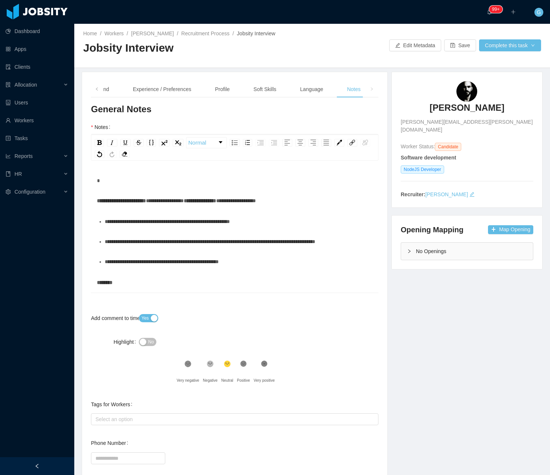
click at [147, 348] on div "No" at bounding box center [199, 341] width 120 height 15
click at [162, 340] on div "No" at bounding box center [199, 341] width 120 height 15
click at [141, 344] on button "No" at bounding box center [147, 342] width 17 height 8
click at [493, 42] on button "Complete this task" at bounding box center [510, 45] width 62 height 12
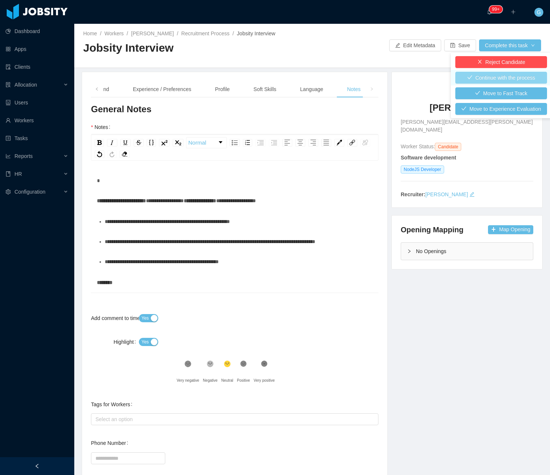
click at [475, 78] on button "Continue with the process" at bounding box center [501, 78] width 92 height 12
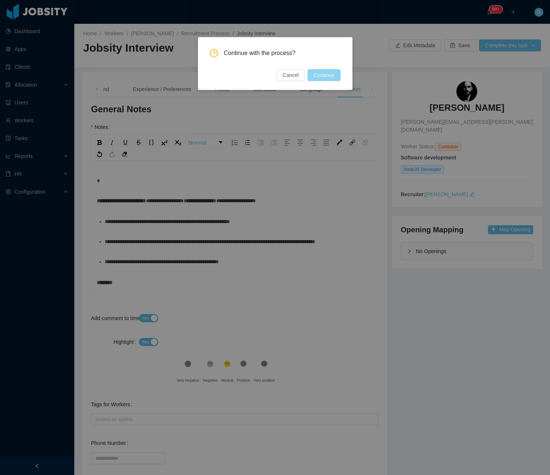
click at [313, 74] on button "Continue" at bounding box center [324, 75] width 33 height 12
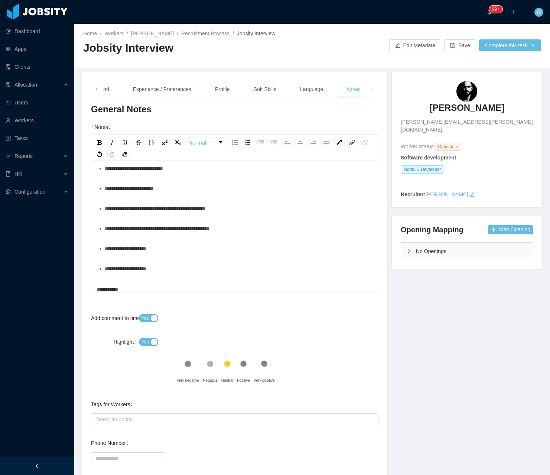
scroll to position [223, 0]
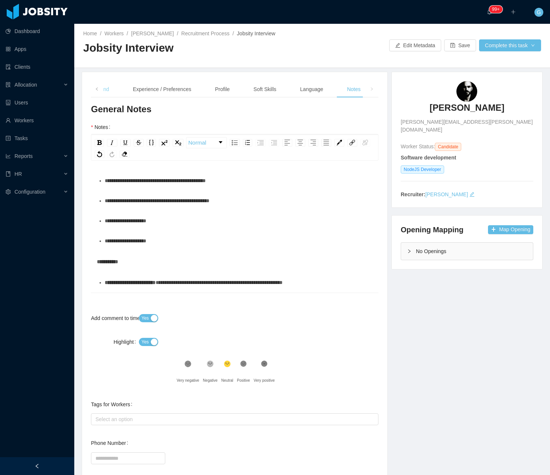
click at [111, 89] on div "Background" at bounding box center [95, 89] width 40 height 17
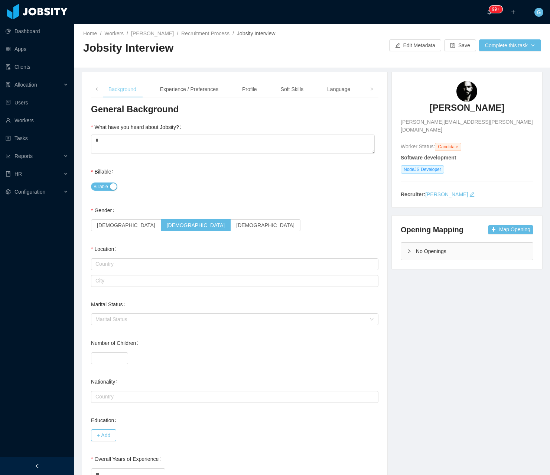
click at [111, 89] on div "Background" at bounding box center [123, 89] width 40 height 17
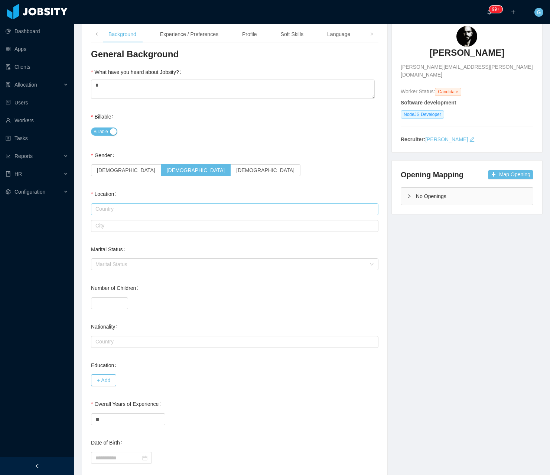
scroll to position [52, 0]
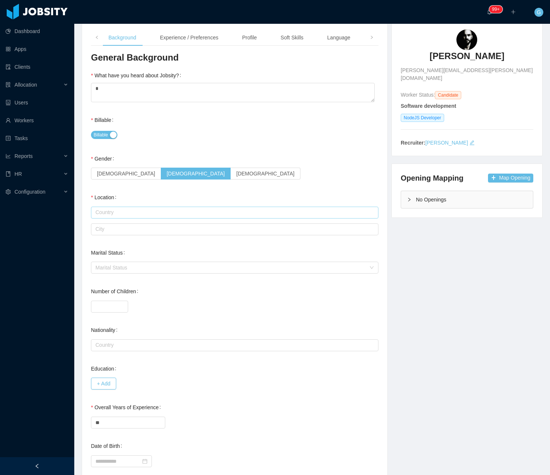
click at [106, 215] on input "text" at bounding box center [235, 213] width 288 height 12
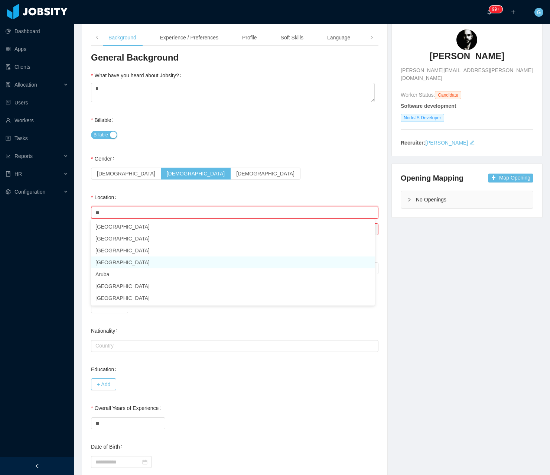
click at [114, 263] on li "Argentina" at bounding box center [233, 262] width 284 height 12
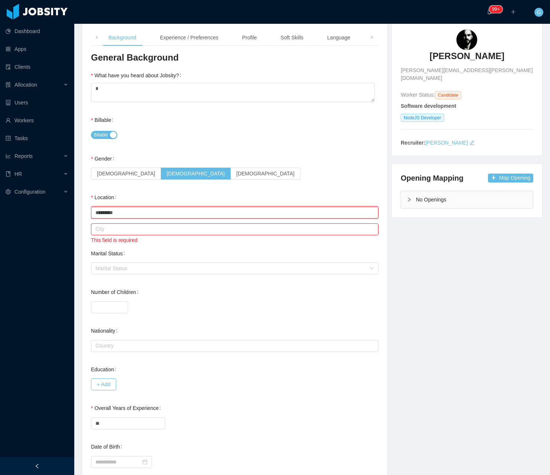
type input "*********"
click at [108, 239] on div "This field is required" at bounding box center [235, 240] width 288 height 8
click at [100, 233] on input "text" at bounding box center [235, 229] width 288 height 12
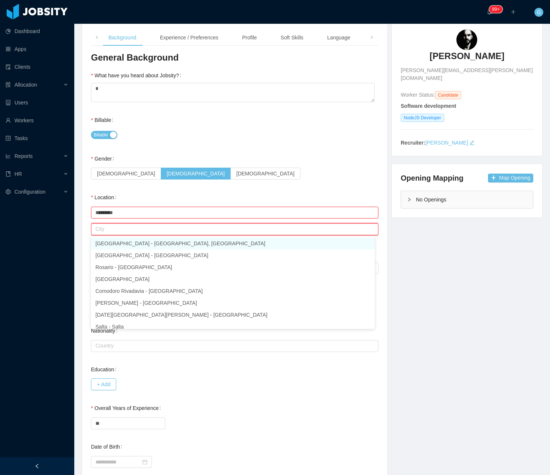
click at [117, 245] on li "Buenos Aires - Buenos Aires, Ciudad Autónoma de" at bounding box center [233, 243] width 284 height 12
type input "**********"
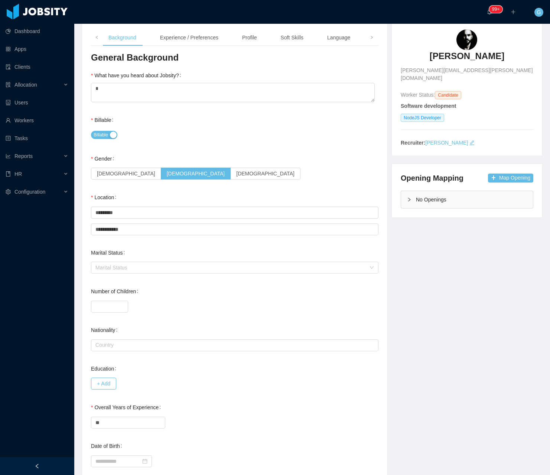
click at [258, 176] on div "Female Male Non binary" at bounding box center [235, 173] width 288 height 15
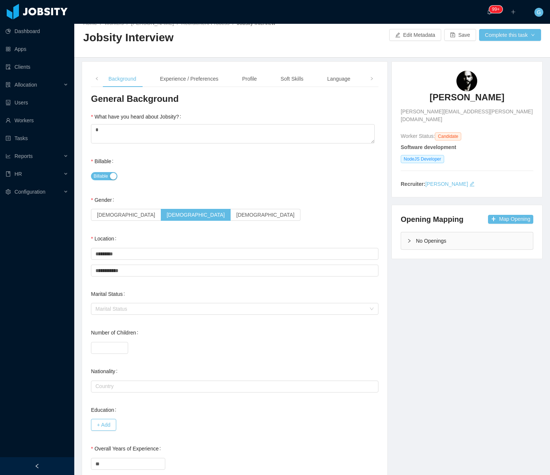
scroll to position [0, 0]
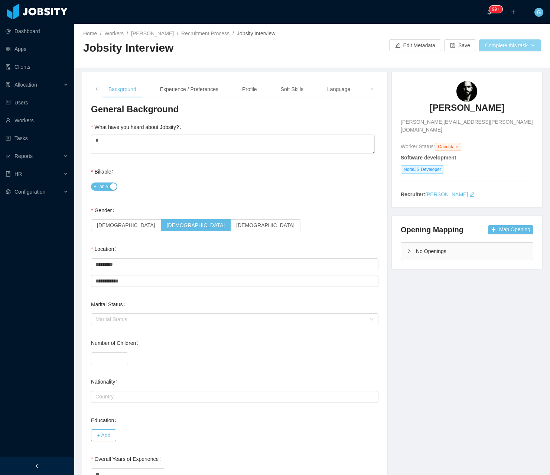
click at [498, 45] on button "Complete this task" at bounding box center [510, 45] width 62 height 12
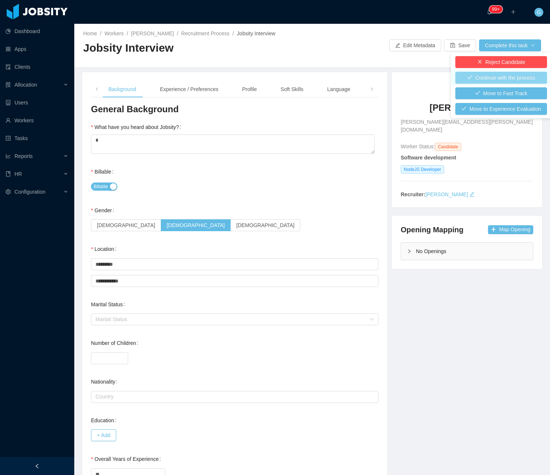
click at [472, 78] on button "Continue with the process" at bounding box center [501, 78] width 92 height 12
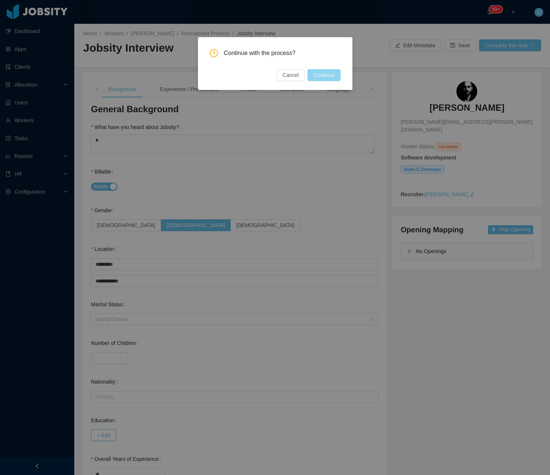
click at [314, 71] on button "Continue" at bounding box center [324, 75] width 33 height 12
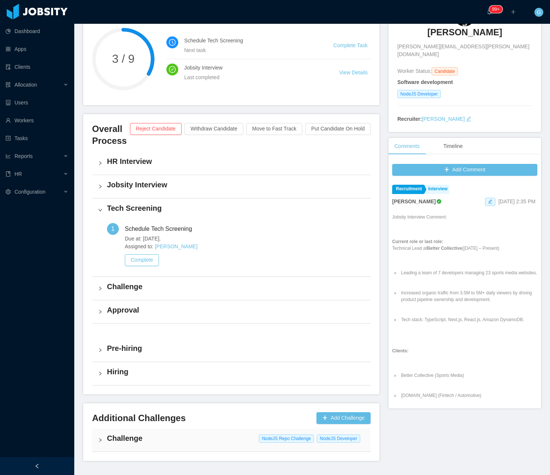
scroll to position [101, 0]
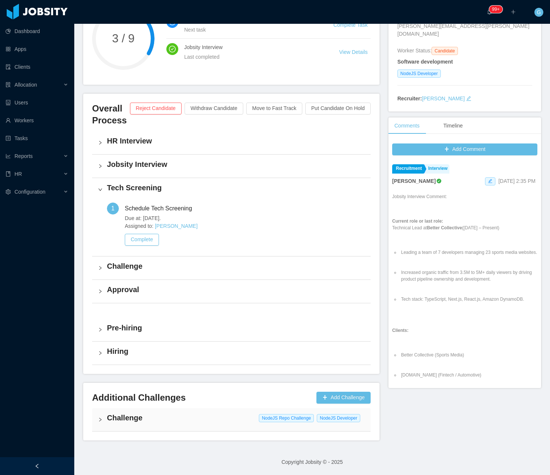
click at [227, 422] on h4 "Challenge" at bounding box center [236, 417] width 258 height 10
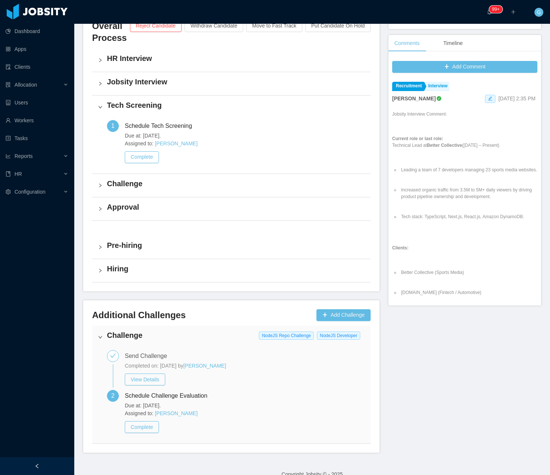
scroll to position [195, 0]
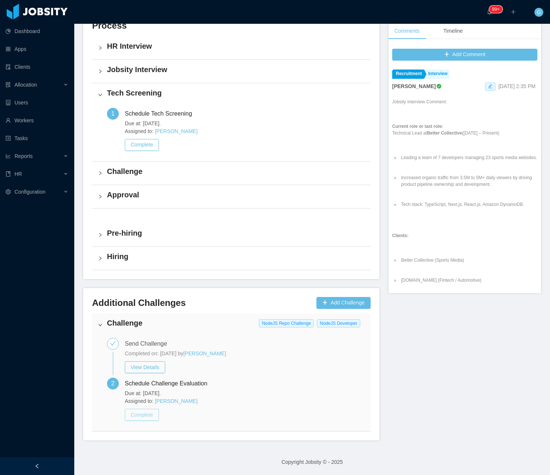
click at [133, 420] on button "Complete" at bounding box center [142, 415] width 34 height 12
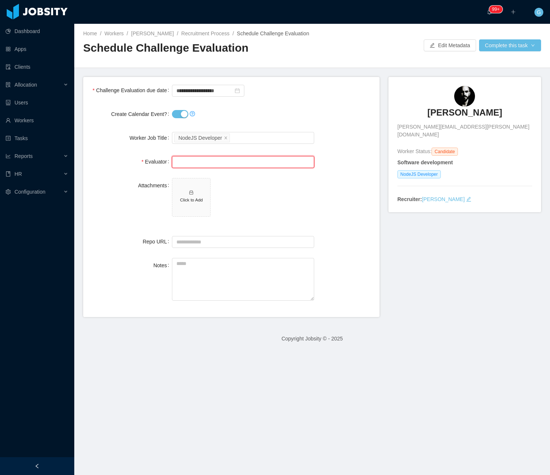
click at [200, 162] on input "text" at bounding box center [243, 162] width 142 height 12
click at [203, 189] on li "Jonathan Moura (2 pending 25 completed)" at bounding box center [241, 188] width 140 height 12
type input "**********"
click at [223, 198] on span "Click to Add" at bounding box center [243, 199] width 142 height 42
click at [194, 192] on span "Click to Add" at bounding box center [191, 197] width 38 height 38
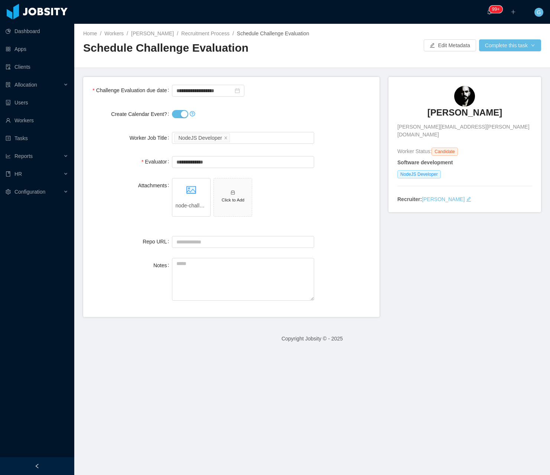
click at [176, 117] on button "Create Calendar Event?" at bounding box center [180, 114] width 16 height 8
click at [214, 88] on input "**********" at bounding box center [208, 91] width 72 height 12
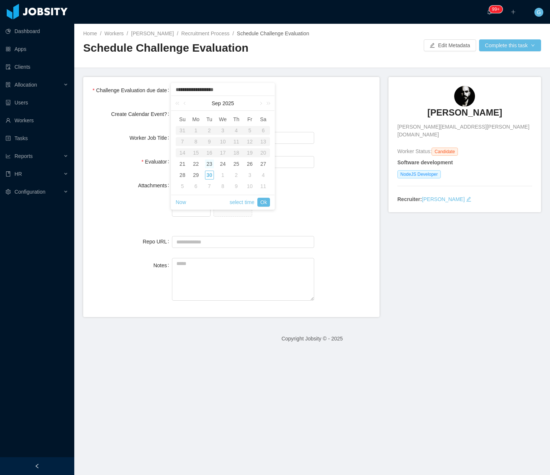
click at [256, 108] on div "Sep 2025" at bounding box center [222, 103] width 103 height 15
click at [258, 99] on link at bounding box center [260, 103] width 7 height 15
click at [218, 132] on div "1" at bounding box center [222, 130] width 9 height 9
type input "**********"
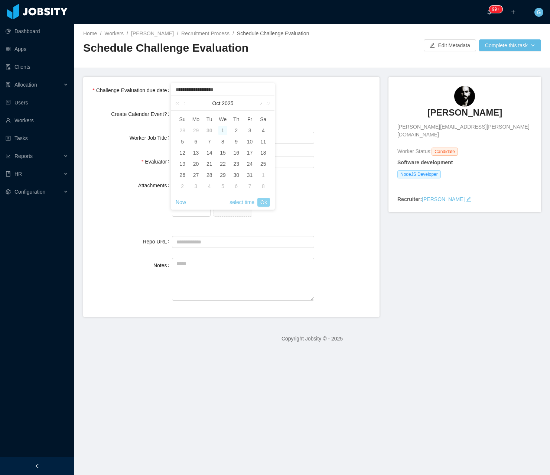
click at [263, 201] on link "Ok" at bounding box center [263, 202] width 13 height 9
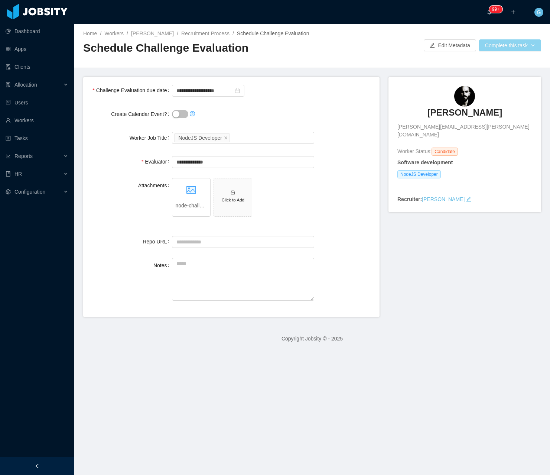
click at [490, 47] on button "Complete this task" at bounding box center [510, 45] width 62 height 12
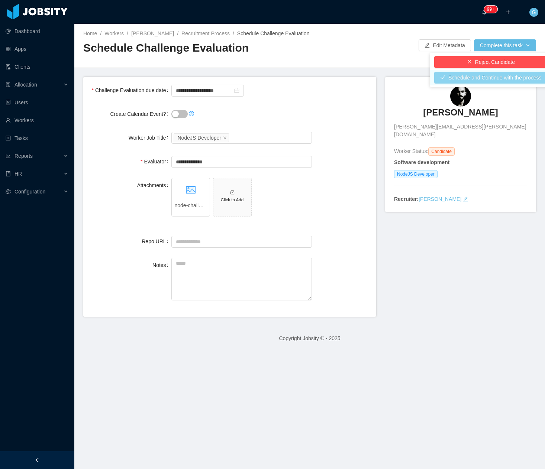
click at [470, 75] on button "Schedule and Continue with the process" at bounding box center [490, 78] width 113 height 12
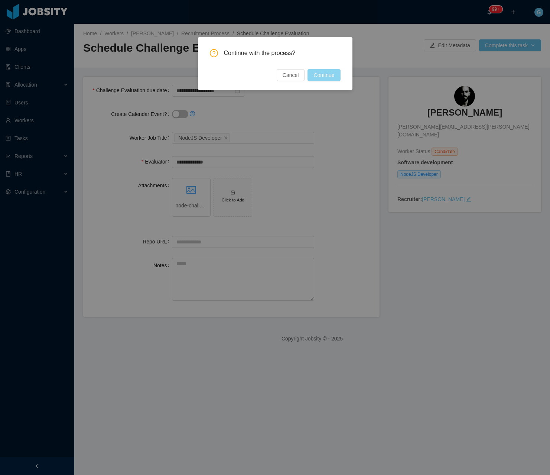
click at [315, 72] on button "Continue" at bounding box center [324, 75] width 33 height 12
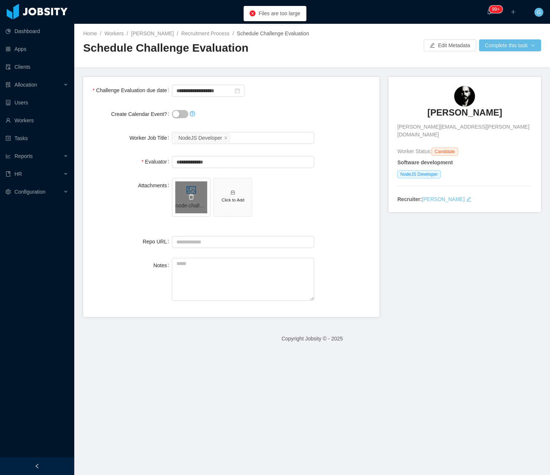
click at [191, 196] on icon "icon: delete" at bounding box center [191, 197] width 6 height 6
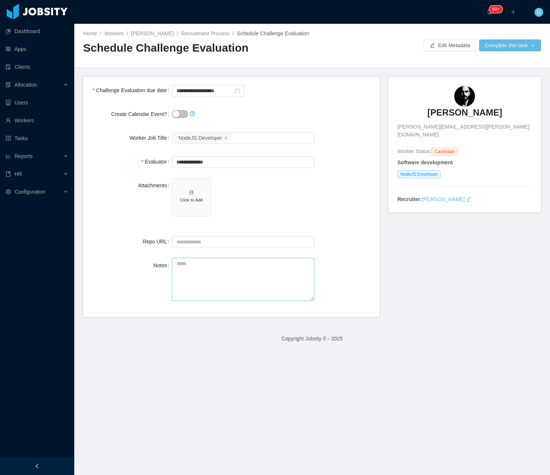
click at [184, 270] on textarea "Notes" at bounding box center [243, 279] width 142 height 43
paste textarea "**********"
type textarea "**********"
click at [500, 40] on button "Complete this task" at bounding box center [510, 45] width 62 height 12
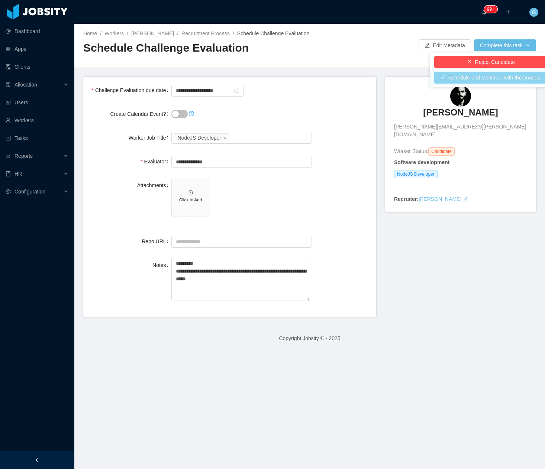
click at [469, 76] on button "Schedule and Continue with the process" at bounding box center [490, 78] width 113 height 12
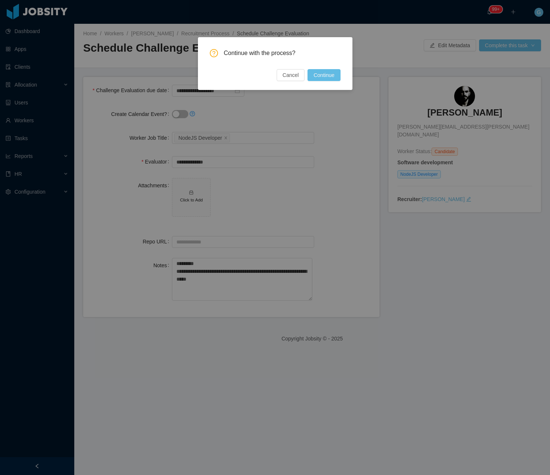
click at [313, 84] on div "Continue with the process? Cancel Continue" at bounding box center [275, 63] width 155 height 53
click at [319, 76] on button "Continue" at bounding box center [324, 75] width 33 height 12
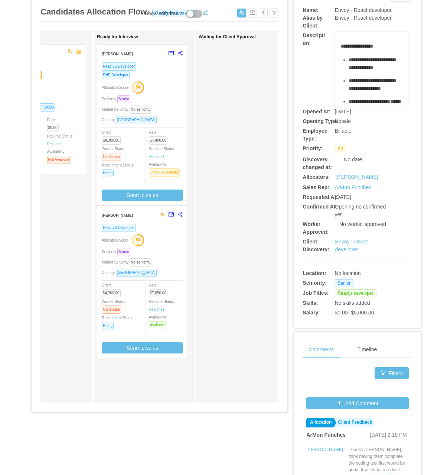
scroll to position [37, 0]
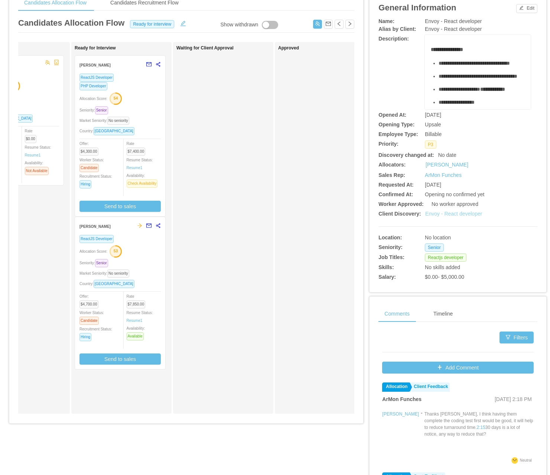
click at [403, 214] on link "Envoy - React developer" at bounding box center [453, 214] width 57 height 6
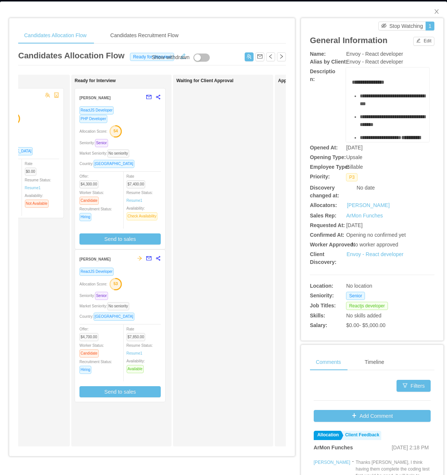
scroll to position [0, 0]
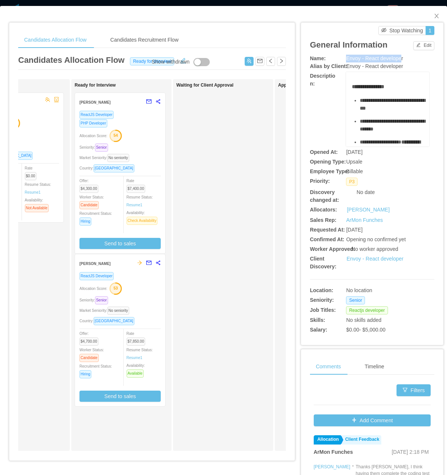
drag, startPoint x: 338, startPoint y: 62, endPoint x: 396, endPoint y: 58, distance: 58.1
click at [396, 58] on div "Name: Envoy - React developer" at bounding box center [372, 59] width 124 height 8
drag, startPoint x: 399, startPoint y: 57, endPoint x: 338, endPoint y: 56, distance: 60.9
click at [338, 56] on div "Name: Envoy - React developer" at bounding box center [372, 59] width 124 height 8
copy div "Envoy - React developer"
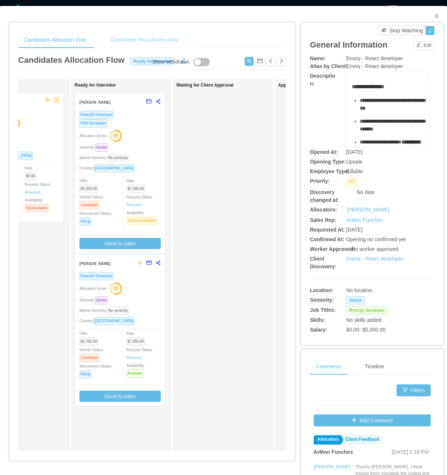
click at [134, 39] on div "Candidates Recruitment Flow" at bounding box center [144, 40] width 80 height 17
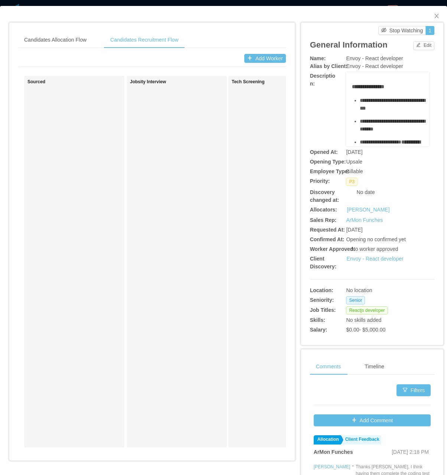
click at [45, 29] on div "Candidates Allocation Flow Candidates Recruitment Flow Candidates Allocation Fl…" at bounding box center [152, 242] width 286 height 439
click at [57, 35] on div "Candidates Allocation Flow" at bounding box center [55, 40] width 74 height 17
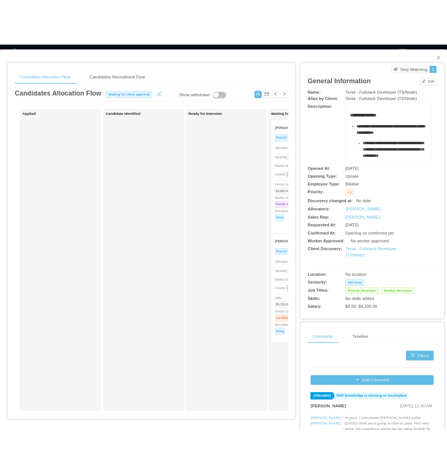
scroll to position [0, 36]
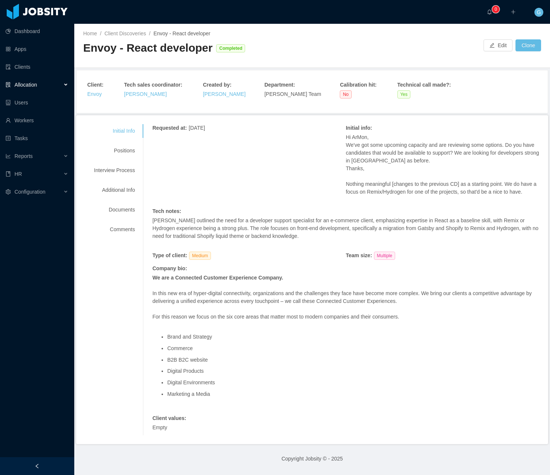
click at [113, 158] on div "Initial Info Positions Interview Process Additional Info Documents Comments" at bounding box center [114, 180] width 59 height 112
click at [124, 156] on div "Positions" at bounding box center [114, 151] width 59 height 14
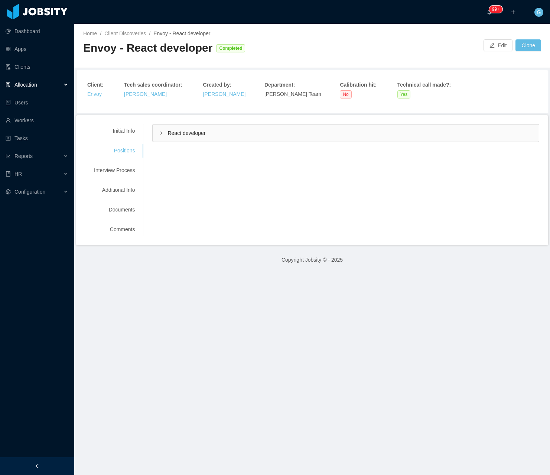
click at [275, 132] on div "React developer" at bounding box center [346, 132] width 386 height 17
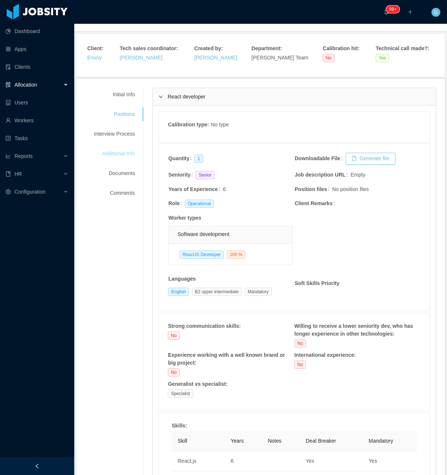
scroll to position [23, 0]
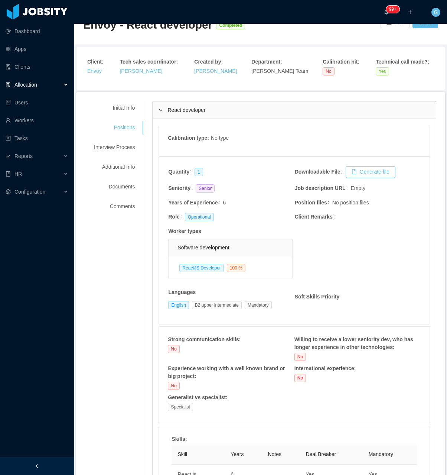
click at [105, 135] on div "Initial Info Positions Interview Process Additional Info Documents Comments" at bounding box center [114, 157] width 59 height 112
click at [109, 149] on div "Interview Process" at bounding box center [114, 147] width 59 height 14
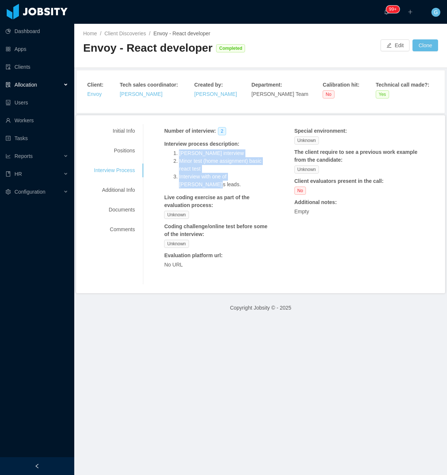
drag, startPoint x: 260, startPoint y: 178, endPoint x: 169, endPoint y: 155, distance: 93.5
click at [169, 155] on ol "[PERSON_NAME] interview Minor test (home assignment) basic react test Interview…" at bounding box center [218, 168] width 108 height 39
click at [191, 173] on li "Interview with one of [PERSON_NAME]'s leads." at bounding box center [226, 181] width 94 height 16
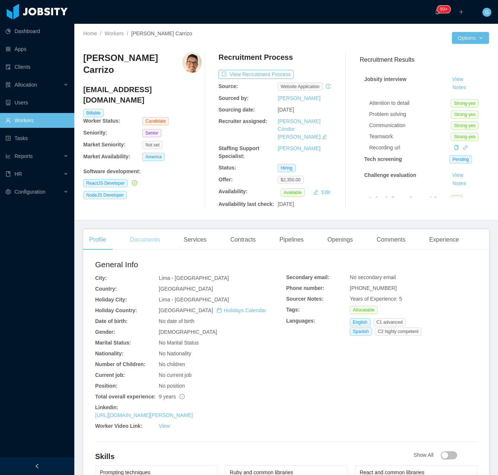
click at [148, 236] on div "Documents" at bounding box center [145, 239] width 42 height 21
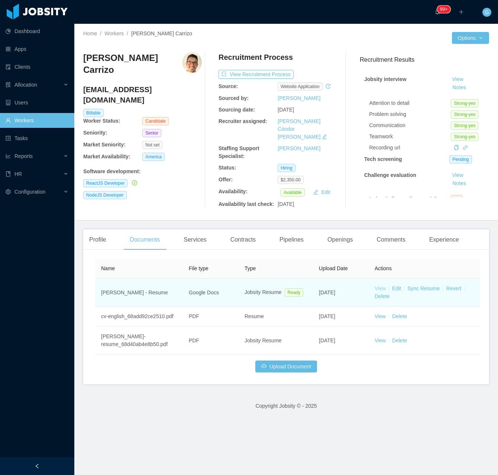
click at [380, 285] on link "View" at bounding box center [379, 288] width 11 height 6
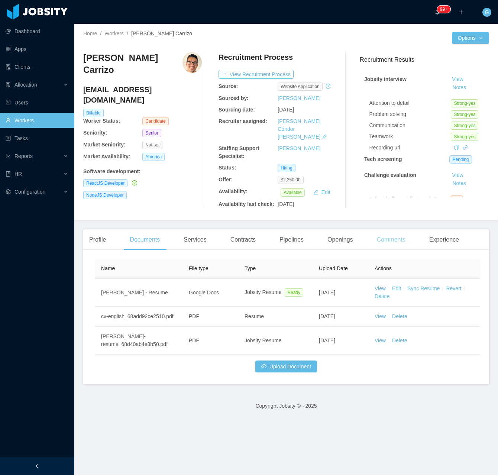
click at [377, 231] on div "Comments" at bounding box center [391, 239] width 40 height 21
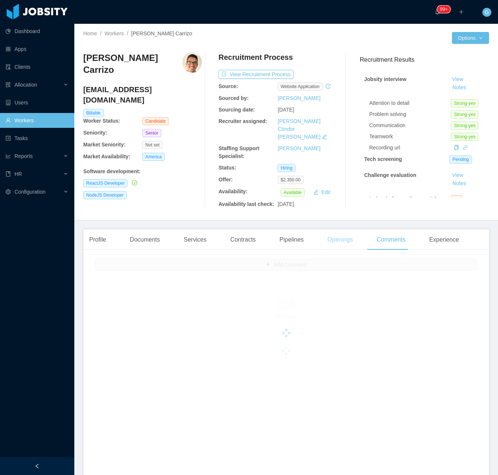
click at [340, 231] on div "Openings" at bounding box center [340, 239] width 38 height 21
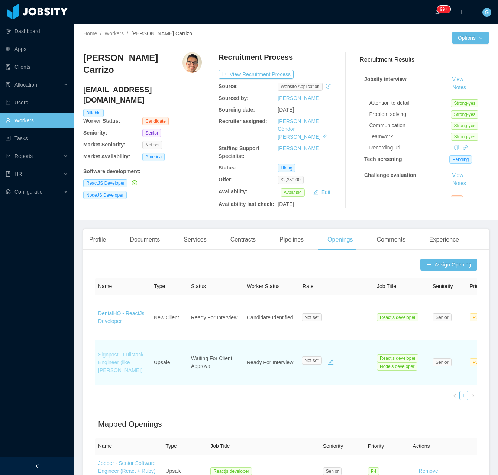
click at [117, 356] on link "Signpost - Fullstack Engineer (like [PERSON_NAME])" at bounding box center [120, 362] width 45 height 22
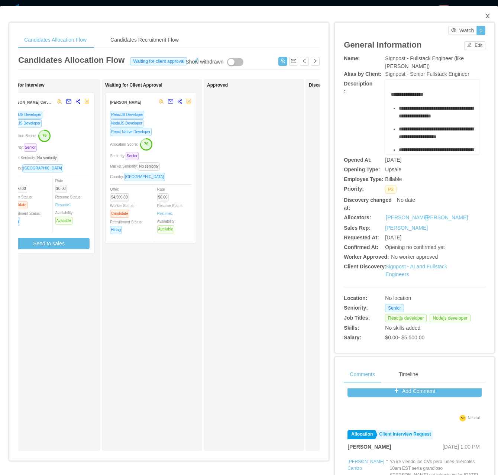
click at [478, 14] on span "Close" at bounding box center [487, 16] width 21 height 21
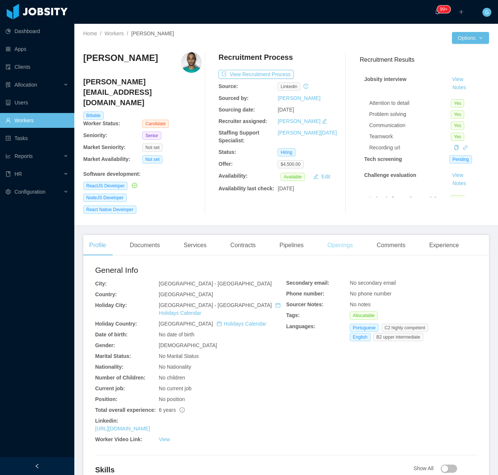
click at [354, 235] on div "Openings" at bounding box center [340, 245] width 38 height 21
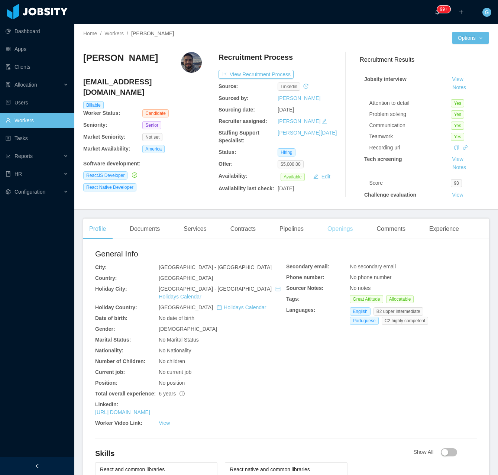
drag, startPoint x: 289, startPoint y: 214, endPoint x: 349, endPoint y: 234, distance: 63.1
click at [303, 214] on main "Home / Workers / [PERSON_NAME] / Options [PERSON_NAME] [PERSON_NAME][EMAIL_ADDR…" at bounding box center [285, 249] width 423 height 451
click at [349, 234] on div "Openings" at bounding box center [340, 228] width 38 height 21
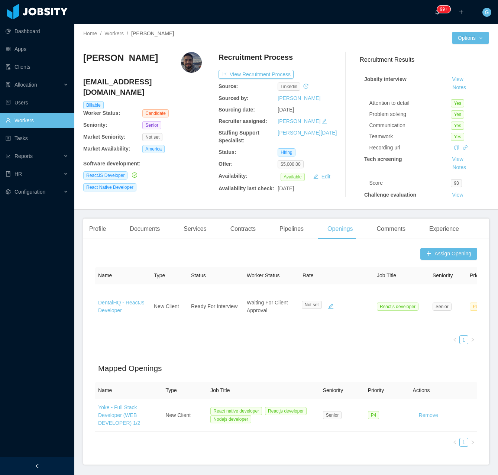
click at [114, 309] on link "DentalHQ - ReactJs Developer" at bounding box center [121, 306] width 46 height 14
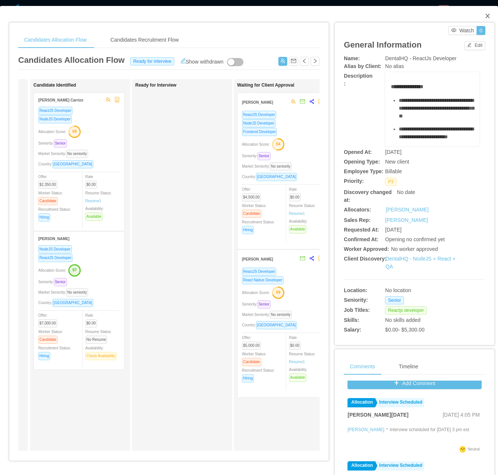
click at [484, 19] on icon "icon: close" at bounding box center [487, 16] width 6 height 6
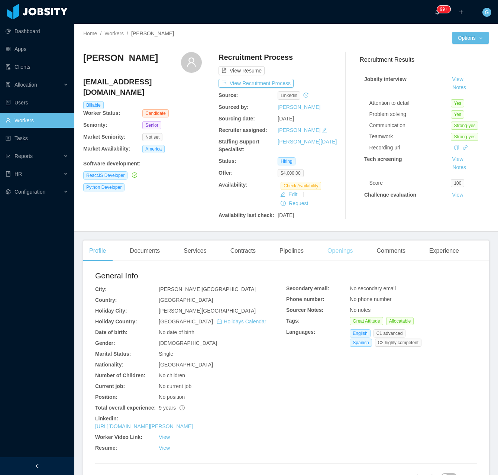
click at [325, 255] on div "Openings" at bounding box center [340, 250] width 38 height 21
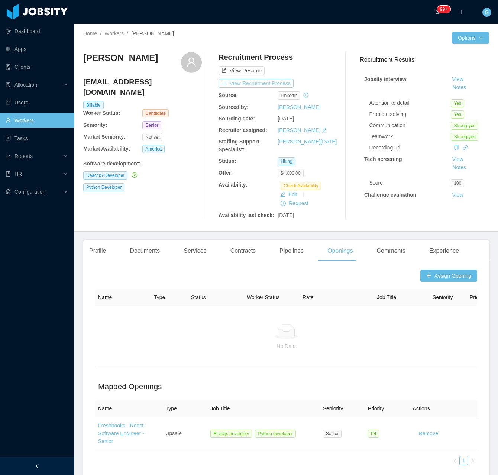
click at [247, 81] on button "View Recruitment Process" at bounding box center [255, 83] width 75 height 9
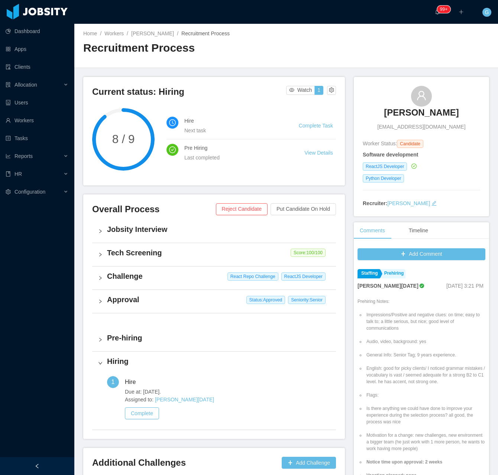
drag, startPoint x: 380, startPoint y: 118, endPoint x: 451, endPoint y: 122, distance: 71.0
click at [451, 122] on div "[PERSON_NAME] [EMAIL_ADDRESS][DOMAIN_NAME]" at bounding box center [421, 108] width 117 height 45
copy h3 "[PERSON_NAME]"
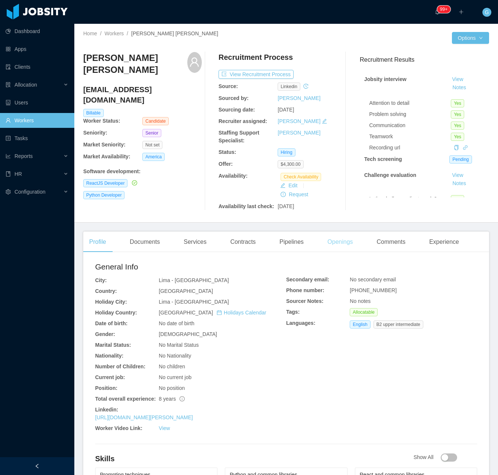
click at [322, 248] on div "Openings" at bounding box center [340, 241] width 38 height 21
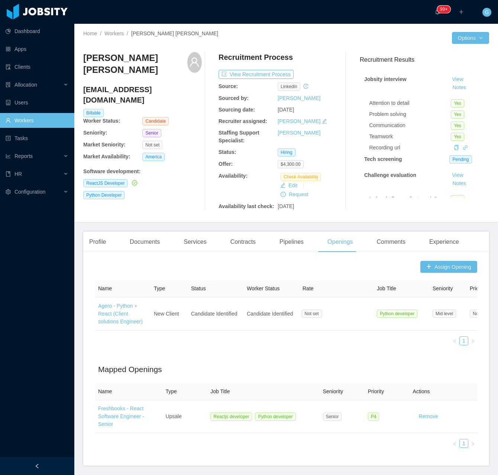
click at [250, 69] on div "Recruitment Process View Recruitment Process Source: linkedin Sourced by: [PERS…" at bounding box center [277, 131] width 118 height 158
click at [247, 77] on button "View Recruitment Process" at bounding box center [255, 74] width 75 height 9
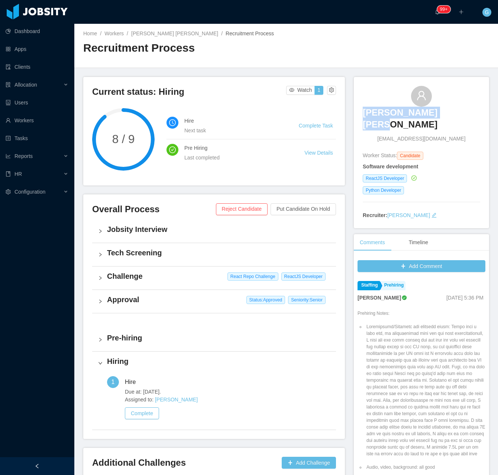
drag, startPoint x: 366, startPoint y: 114, endPoint x: 478, endPoint y: 108, distance: 112.4
click at [478, 108] on div "Flavio Bravo Santos f980534860@gmail.com Worker Status: Candidate Software deve…" at bounding box center [421, 153] width 135 height 152
copy h3 "Flavio Bravo Santos"
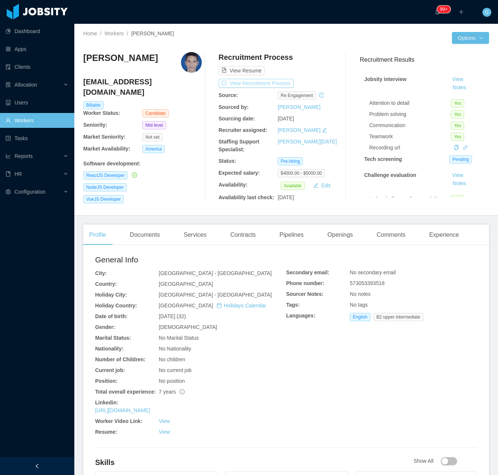
click at [256, 86] on button "View Recruitment Process" at bounding box center [255, 83] width 75 height 9
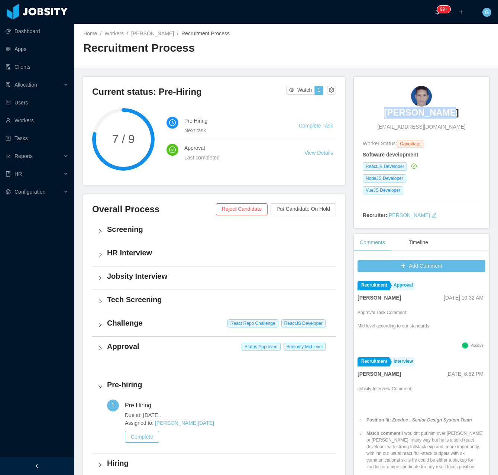
drag, startPoint x: 389, startPoint y: 112, endPoint x: 445, endPoint y: 110, distance: 56.5
click at [445, 110] on div "Luis Murillo luismu19@gmail.com" at bounding box center [421, 108] width 117 height 45
copy h3 "Luis Murillo"
click at [422, 118] on link "Luis Murillo" at bounding box center [421, 115] width 75 height 16
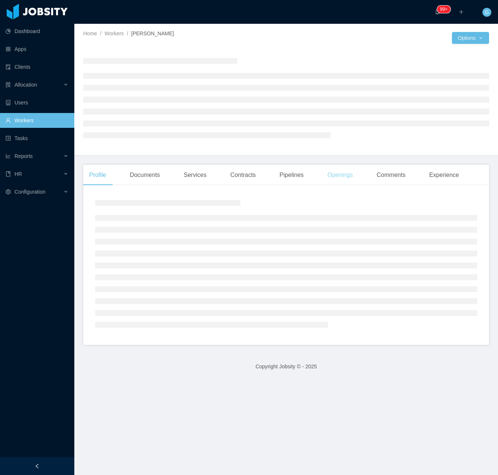
click at [347, 177] on div "Openings" at bounding box center [340, 175] width 38 height 21
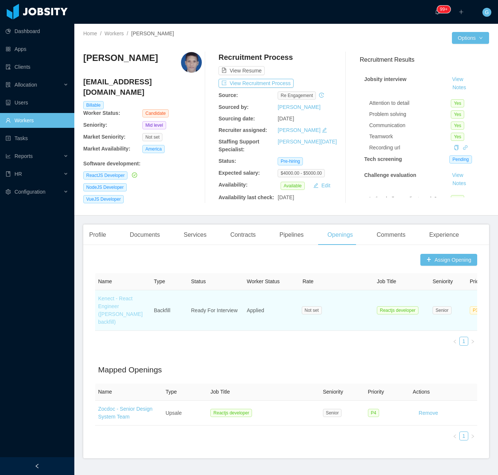
click at [125, 308] on link "Kenect - React Engineer ([PERSON_NAME] backfill)" at bounding box center [120, 309] width 45 height 29
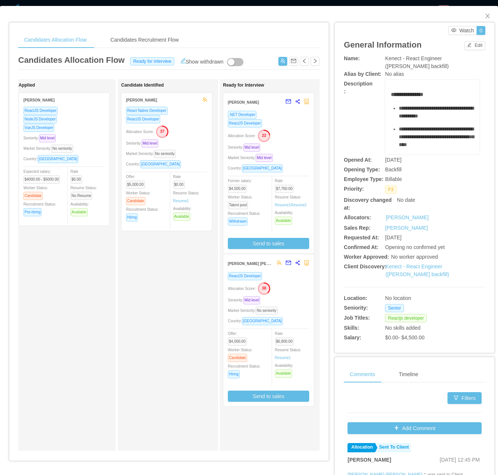
scroll to position [0, 2]
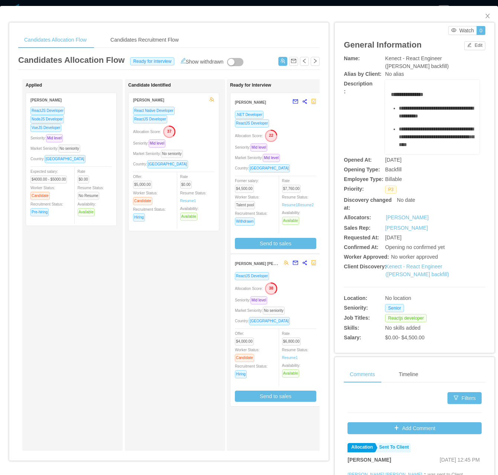
click at [85, 138] on div "Seniority: Mid level" at bounding box center [70, 138] width 81 height 9
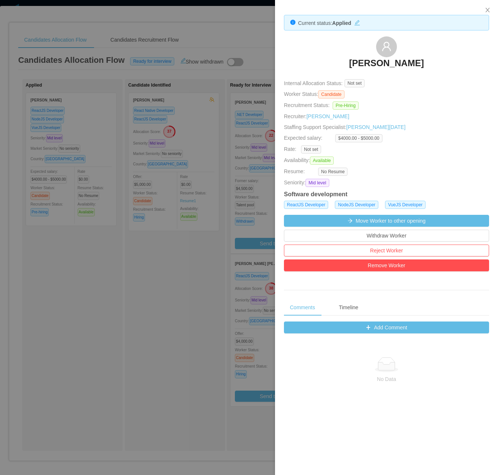
click at [381, 65] on h3 "Luis Murillo" at bounding box center [386, 63] width 75 height 12
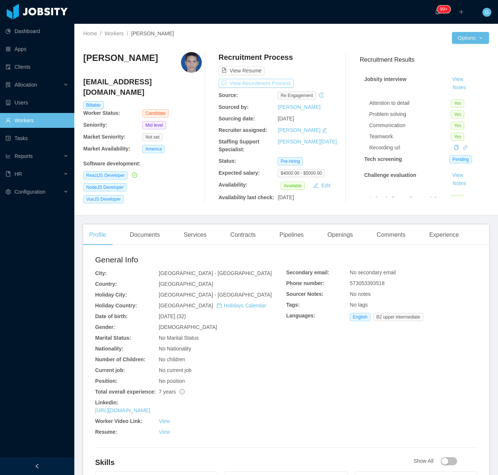
click at [258, 81] on button "View Recruitment Process" at bounding box center [255, 83] width 75 height 9
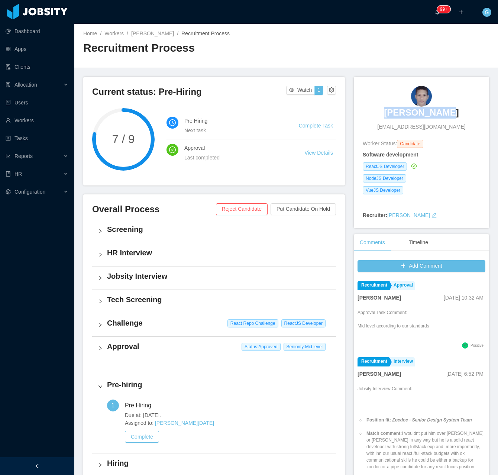
drag, startPoint x: 385, startPoint y: 113, endPoint x: 445, endPoint y: 114, distance: 60.2
click at [445, 114] on div "Luis Murillo luismu19@gmail.com" at bounding box center [421, 108] width 117 height 45
copy h3 "Luis Murillo"
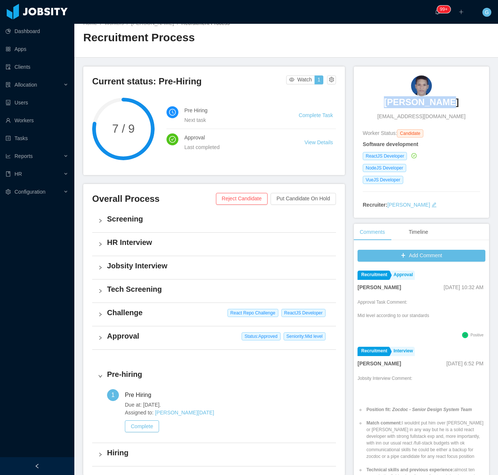
scroll to position [37, 0]
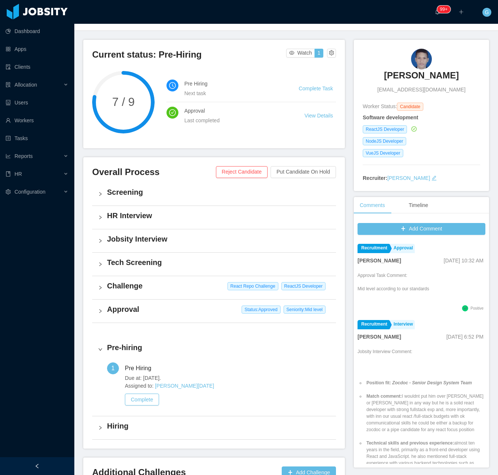
click at [154, 306] on h4 "Approval" at bounding box center [218, 309] width 223 height 10
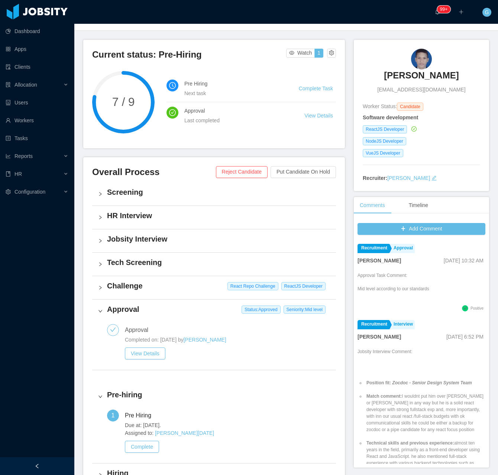
click at [129, 295] on div "Challenge React Repo Challenge ReactJS Developer" at bounding box center [214, 287] width 244 height 23
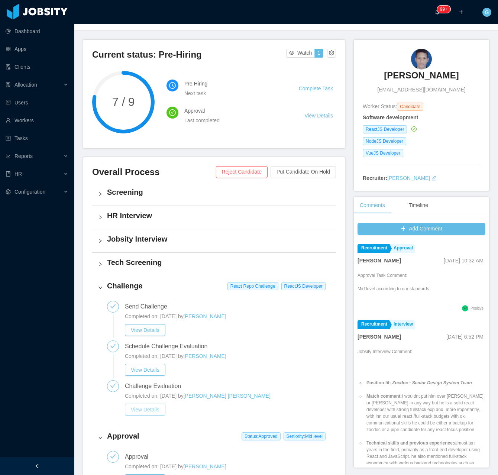
click at [139, 407] on button "View Details" at bounding box center [145, 409] width 40 height 12
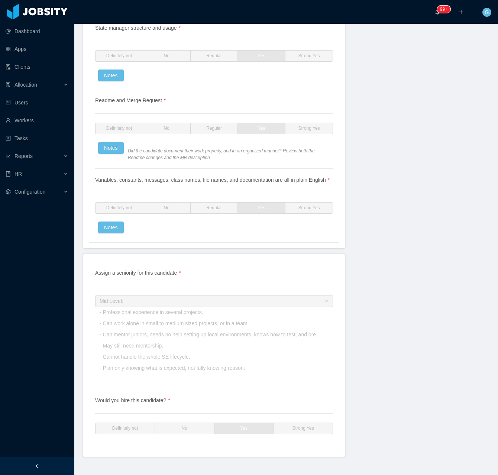
scroll to position [1775, 0]
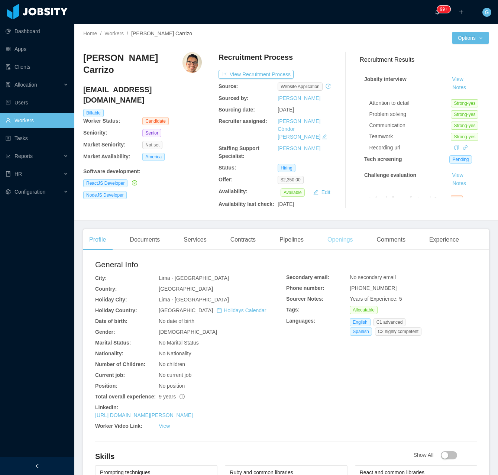
click at [342, 241] on div "Openings" at bounding box center [340, 239] width 38 height 21
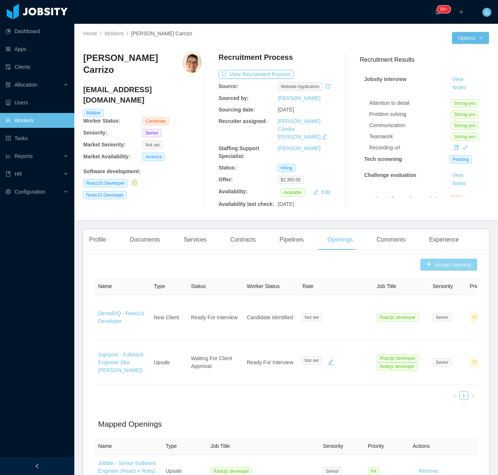
click at [434, 259] on button "Assign Opening" at bounding box center [448, 265] width 57 height 12
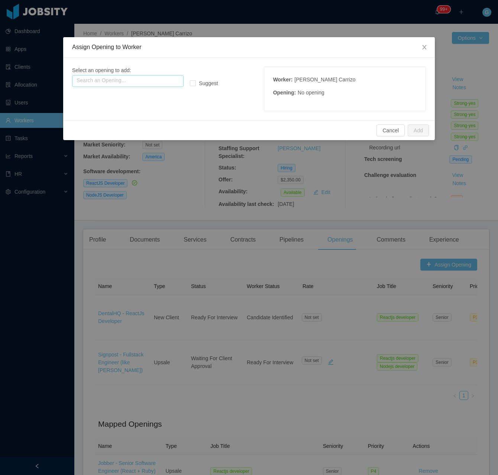
click at [111, 78] on input "text" at bounding box center [127, 81] width 111 height 12
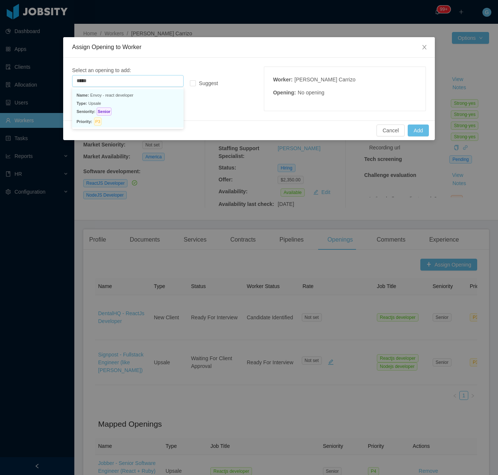
click at [109, 99] on p "Type: Upsale" at bounding box center [128, 103] width 103 height 8
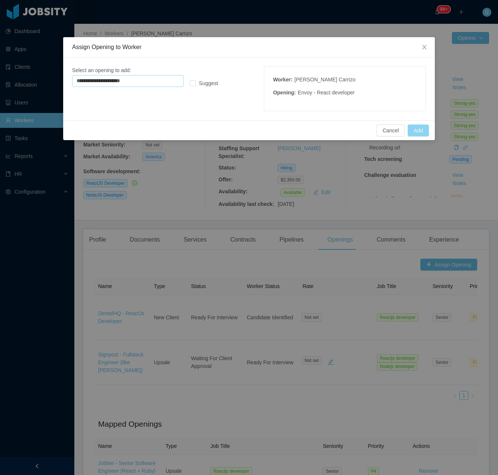
type input "**********"
click at [416, 130] on button "Add" at bounding box center [417, 130] width 21 height 12
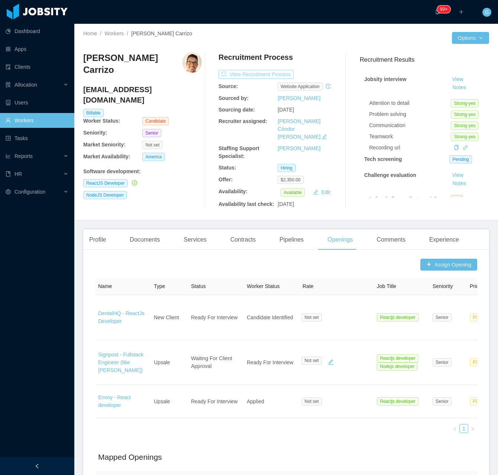
click at [260, 72] on button "View Recruitment Process" at bounding box center [255, 74] width 75 height 9
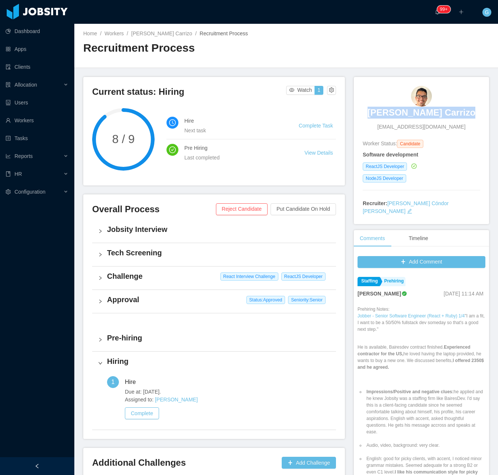
drag, startPoint x: 379, startPoint y: 114, endPoint x: 478, endPoint y: 106, distance: 99.5
click at [478, 106] on div "[PERSON_NAME] Carrizo [EMAIL_ADDRESS][DOMAIN_NAME] Worker Status: Candidate Sof…" at bounding box center [421, 150] width 135 height 147
copy h3 "[PERSON_NAME] Carrizo"
click at [423, 117] on h3 "[PERSON_NAME] Carrizo" at bounding box center [421, 113] width 108 height 12
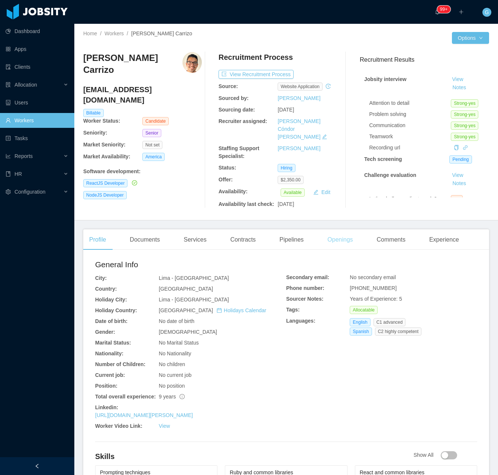
click at [335, 229] on div "Openings" at bounding box center [340, 239] width 38 height 21
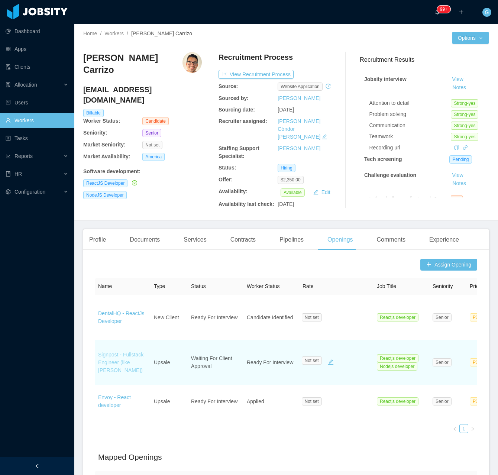
click at [114, 353] on link "Signpost - Fullstack Engineer (like [PERSON_NAME])" at bounding box center [120, 362] width 45 height 22
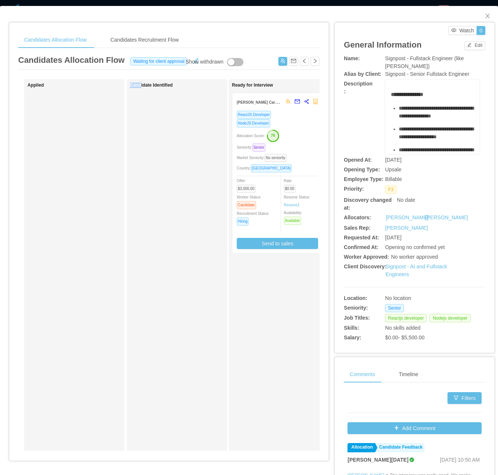
drag, startPoint x: 127, startPoint y: 462, endPoint x: 141, endPoint y: 462, distance: 14.1
click at [141, 462] on div "Candidates Allocation Flow Candidates Recruitment Flow Candidates Allocation Fl…" at bounding box center [168, 244] width 319 height 443
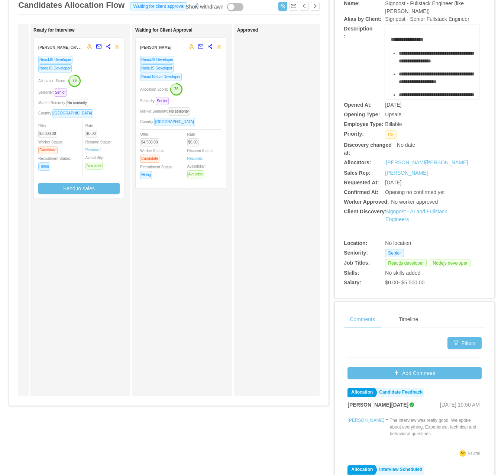
scroll to position [104, 0]
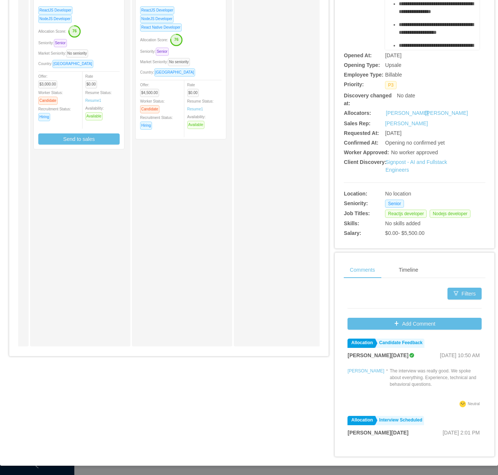
click at [106, 56] on div "Market Seniority: No seniority" at bounding box center [78, 53] width 81 height 9
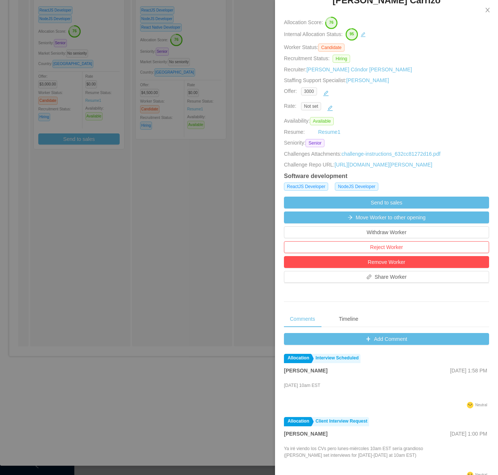
scroll to position [111, 0]
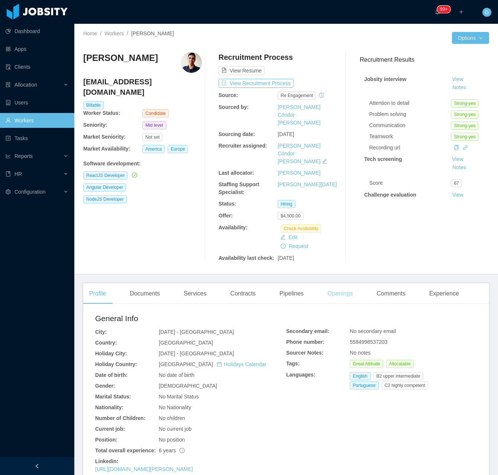
click at [327, 283] on div "Openings" at bounding box center [340, 293] width 38 height 21
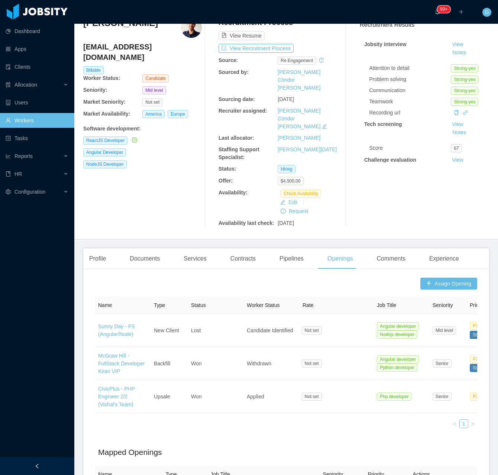
scroll to position [74, 0]
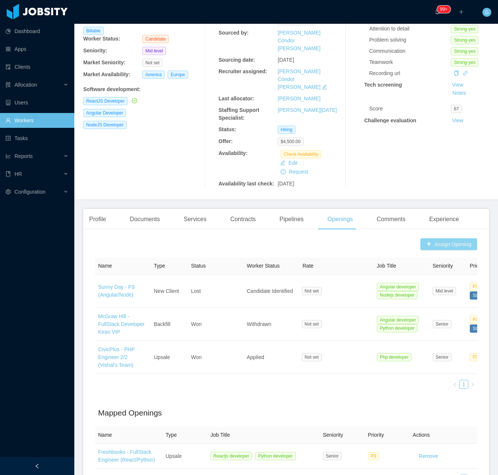
click at [427, 238] on button "Assign Opening" at bounding box center [448, 244] width 57 height 12
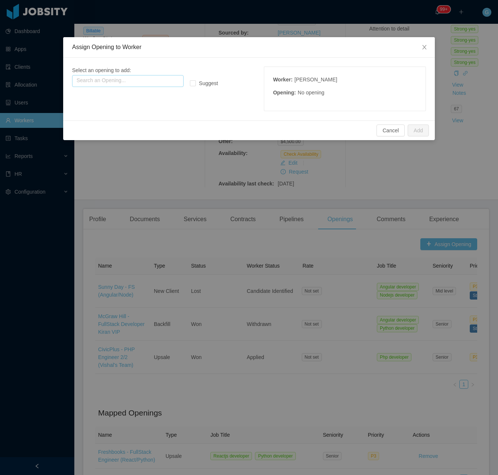
drag, startPoint x: 110, startPoint y: 89, endPoint x: 91, endPoint y: 83, distance: 19.9
click at [109, 89] on div "Select an opening to add: Search an Opening... Suggest Worker : [PERSON_NAME] O…" at bounding box center [249, 88] width 354 height 45
click at [91, 82] on input "text" at bounding box center [127, 81] width 111 height 12
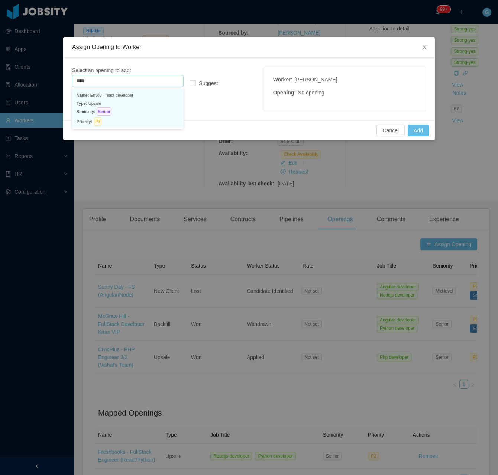
click at [107, 110] on span "Senior" at bounding box center [104, 111] width 15 height 8
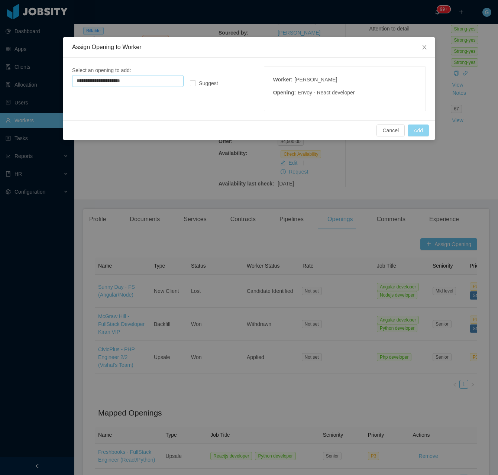
type input "**********"
click at [412, 136] on button "Add" at bounding box center [417, 130] width 21 height 12
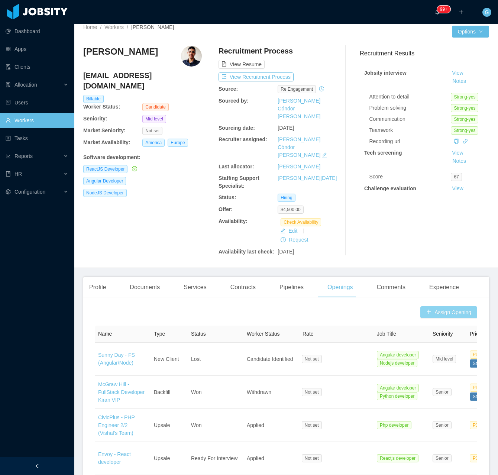
scroll to position [0, 0]
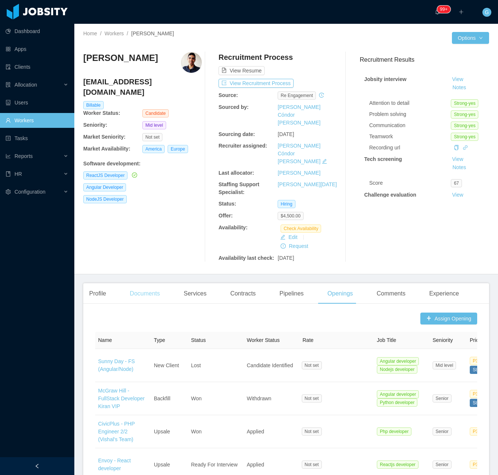
click at [143, 283] on div "Documents" at bounding box center [145, 293] width 42 height 21
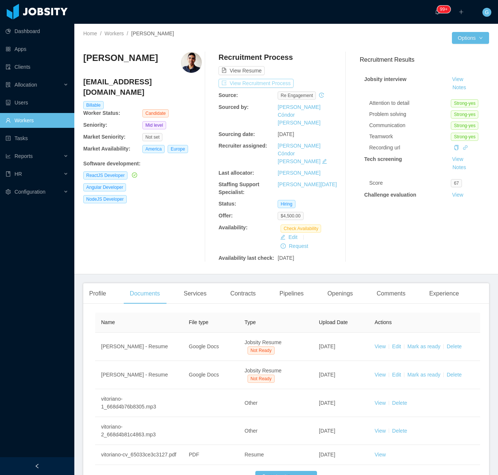
click at [246, 87] on button "View Recruitment Process" at bounding box center [255, 83] width 75 height 9
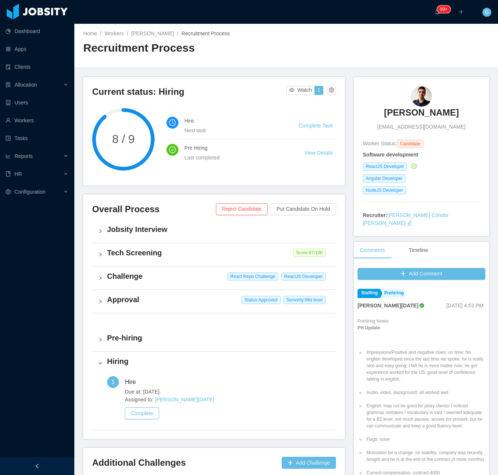
drag, startPoint x: 379, startPoint y: 114, endPoint x: 454, endPoint y: 105, distance: 75.2
click at [454, 105] on div "Vitoriano Ernanes vitorianoernandes2012@gmail.com" at bounding box center [421, 108] width 117 height 45
copy h3 "Vitoriano Ernanes"
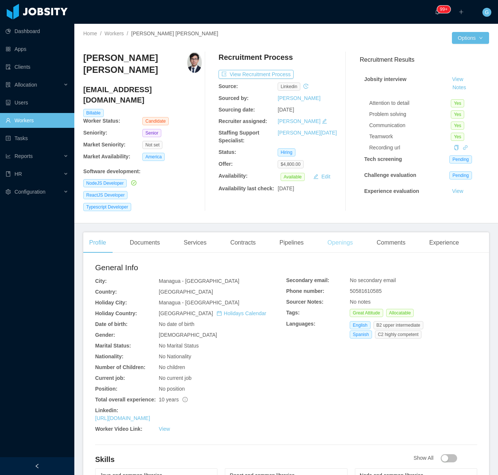
click at [334, 232] on div "Openings" at bounding box center [340, 242] width 38 height 21
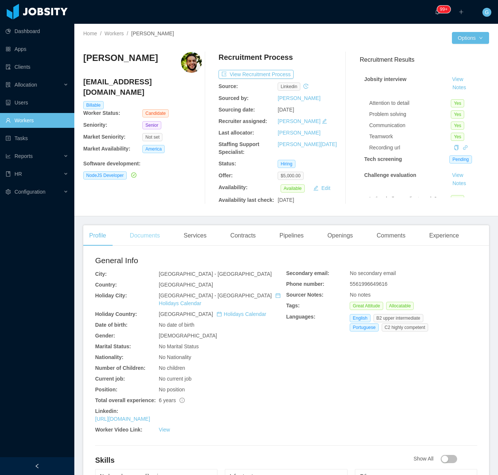
click at [142, 244] on div "Documents" at bounding box center [145, 235] width 42 height 21
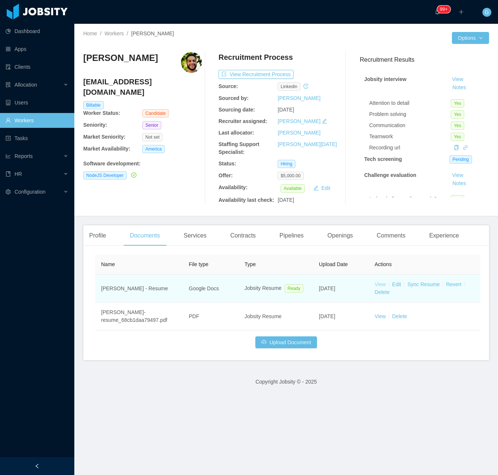
click at [377, 284] on link "View" at bounding box center [379, 284] width 11 height 6
click at [381, 286] on link "View" at bounding box center [379, 284] width 11 height 6
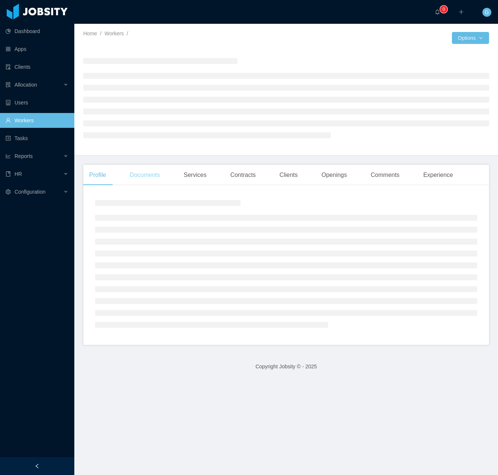
click at [140, 181] on div "Documents" at bounding box center [145, 175] width 42 height 21
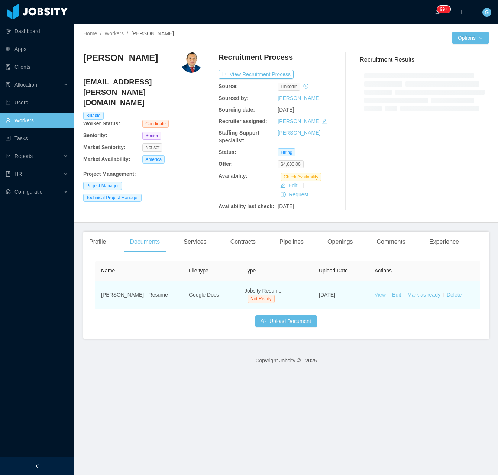
click at [379, 293] on link "View" at bounding box center [379, 295] width 11 height 6
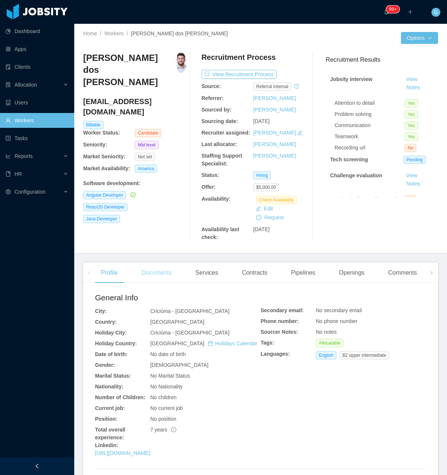
click at [165, 272] on div "Documents" at bounding box center [157, 272] width 42 height 21
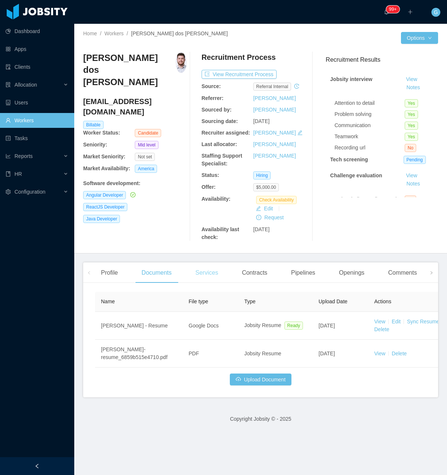
click at [219, 276] on div "Services" at bounding box center [206, 272] width 35 height 21
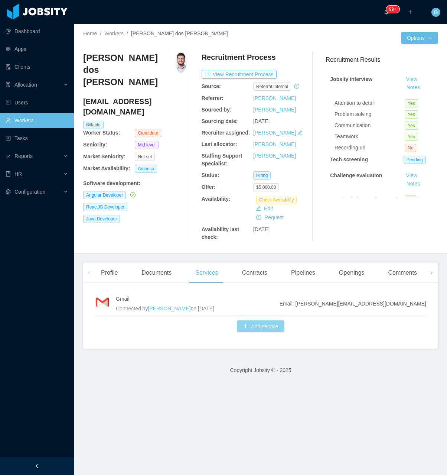
click at [266, 328] on button "Add service" at bounding box center [260, 326] width 47 height 12
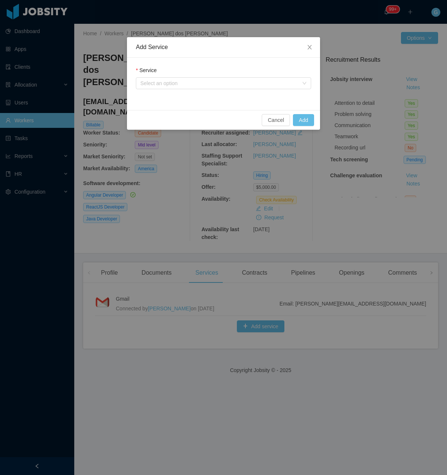
click at [155, 92] on div "Service Select an option" at bounding box center [223, 79] width 175 height 26
click at [150, 85] on div "Select an option" at bounding box center [219, 82] width 158 height 7
click at [165, 75] on div "Service" at bounding box center [223, 71] width 175 height 11
click at [161, 86] on div "Select an option" at bounding box center [219, 82] width 158 height 7
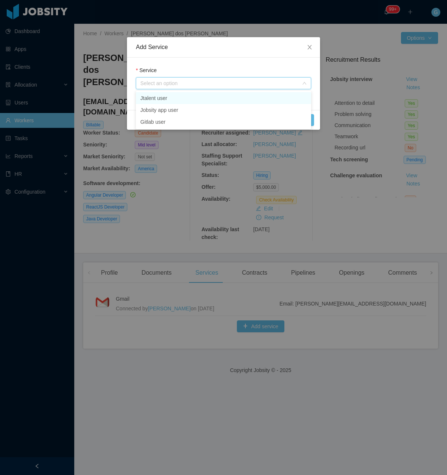
click at [152, 95] on li "Jtalent user" at bounding box center [223, 98] width 175 height 12
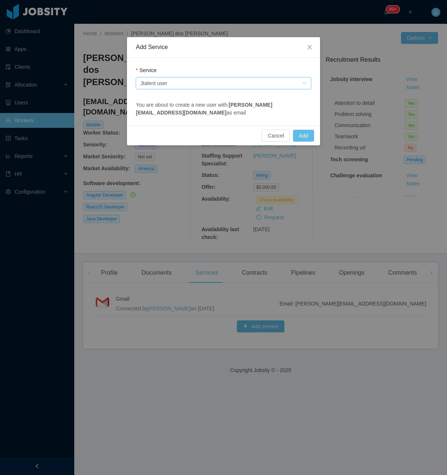
click at [193, 85] on div "Select an option Jtalent user" at bounding box center [221, 83] width 162 height 11
click at [173, 113] on li "Jobsity app user" at bounding box center [223, 110] width 175 height 12
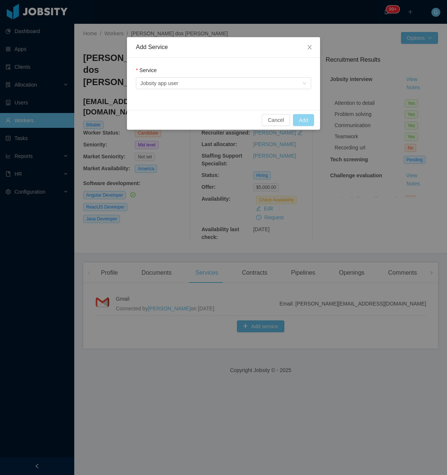
click at [300, 116] on button "Add" at bounding box center [303, 120] width 21 height 12
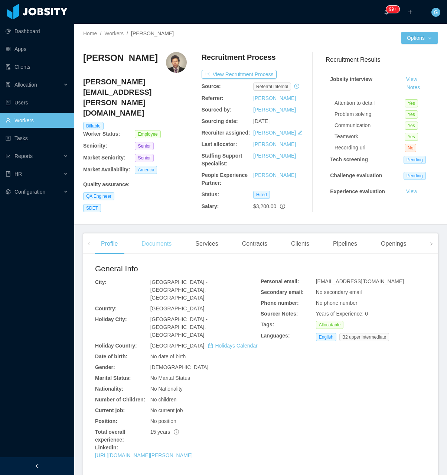
click at [168, 242] on div "Documents" at bounding box center [157, 243] width 42 height 21
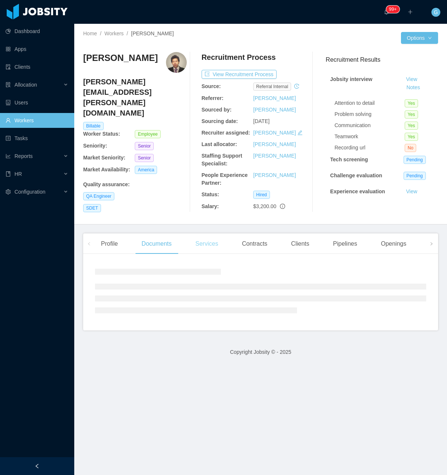
click at [193, 246] on div "Services" at bounding box center [206, 243] width 35 height 21
